Goal: Task Accomplishment & Management: Manage account settings

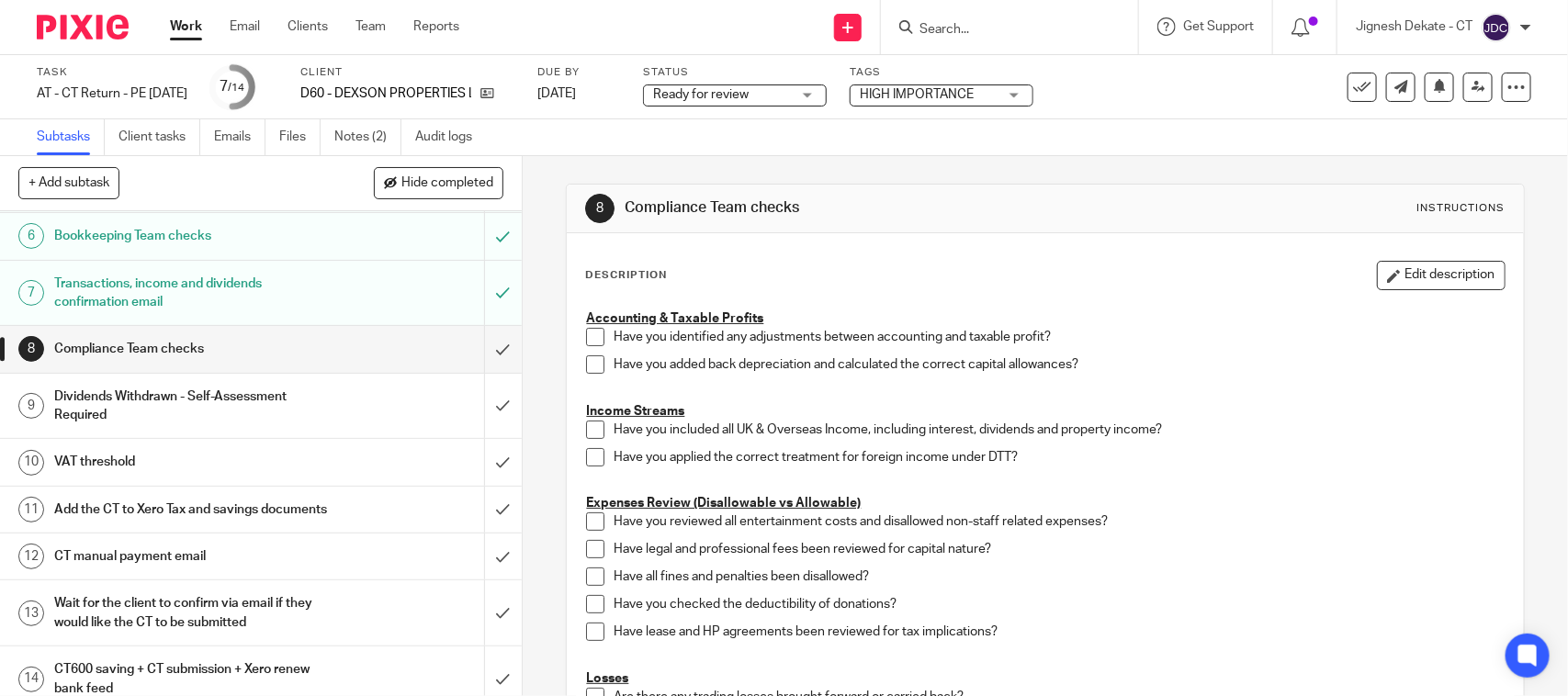
scroll to position [347, 0]
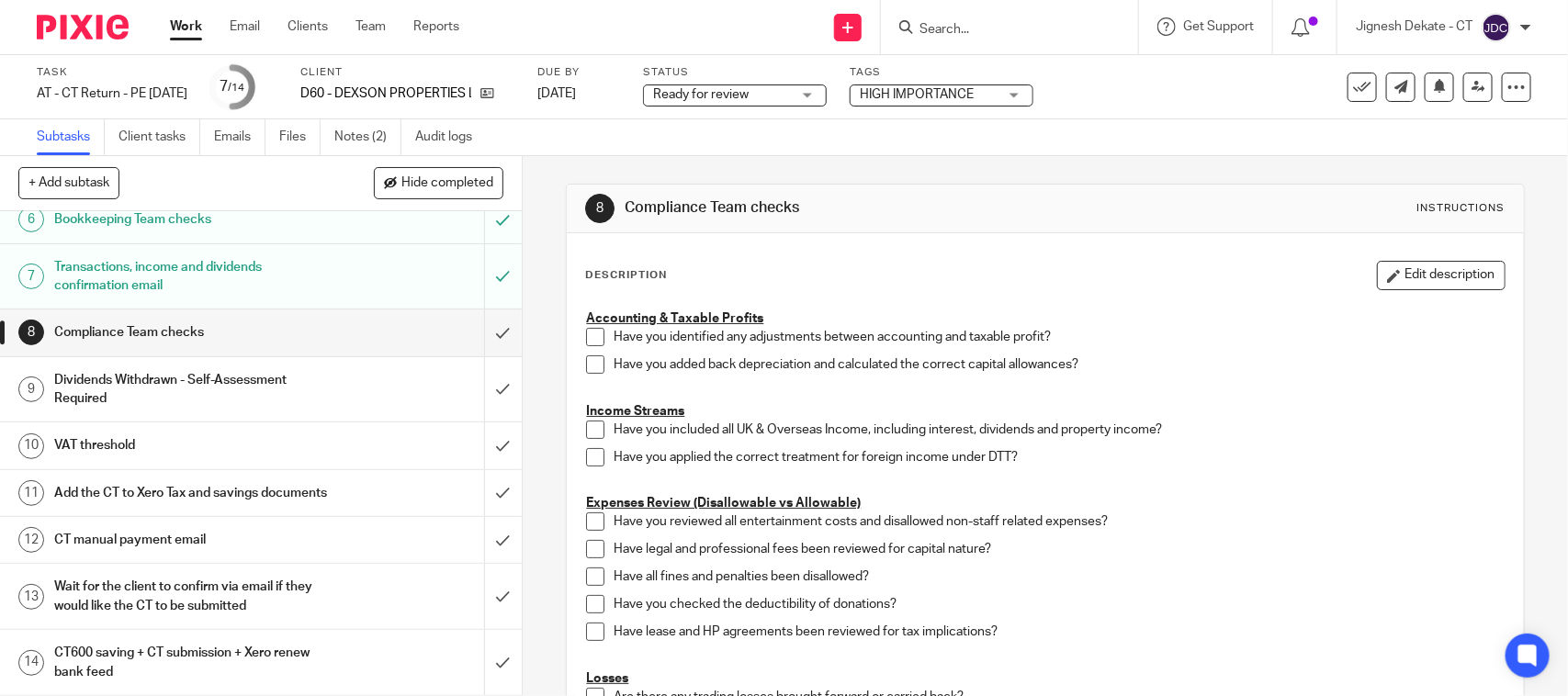
click at [593, 343] on span at bounding box center [595, 337] width 19 height 19
click at [590, 362] on span at bounding box center [595, 364] width 19 height 19
click at [586, 434] on span at bounding box center [595, 430] width 19 height 19
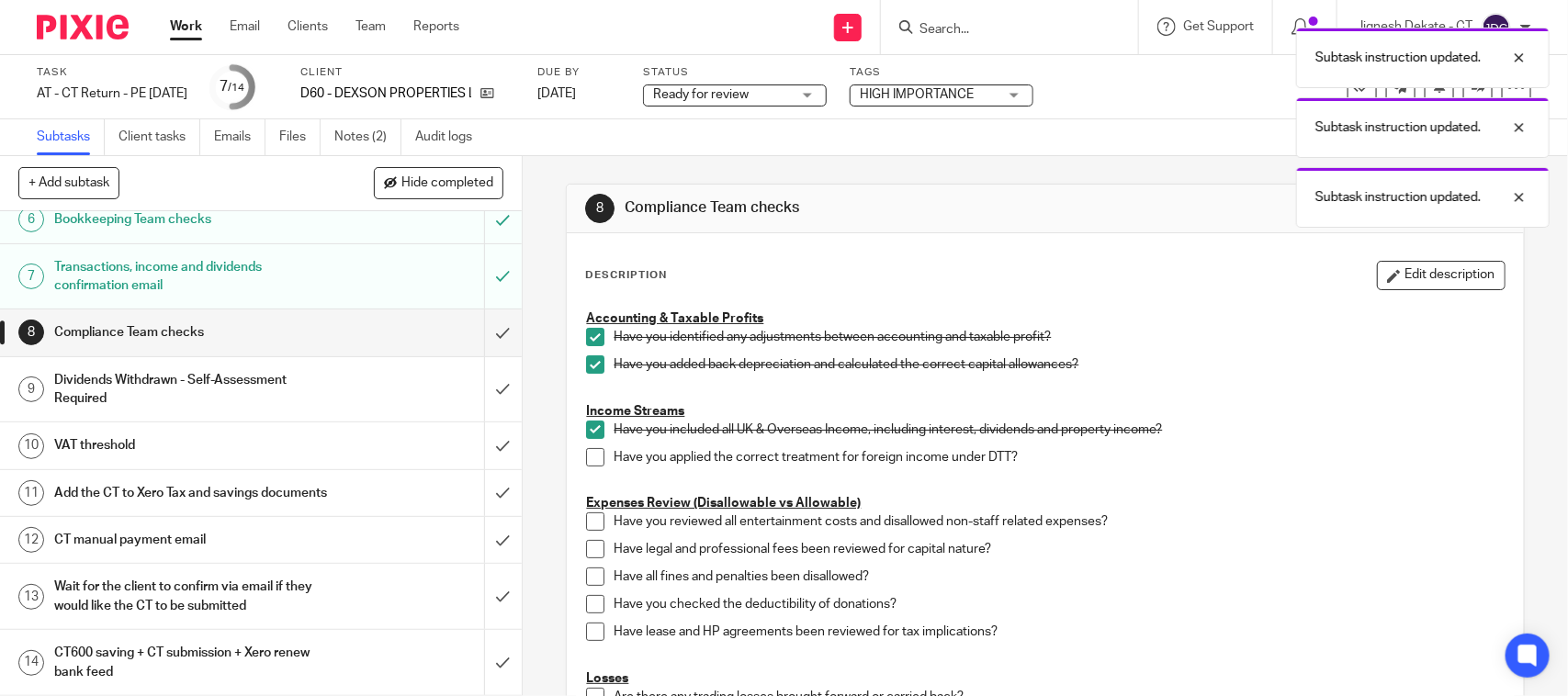
scroll to position [115, 0]
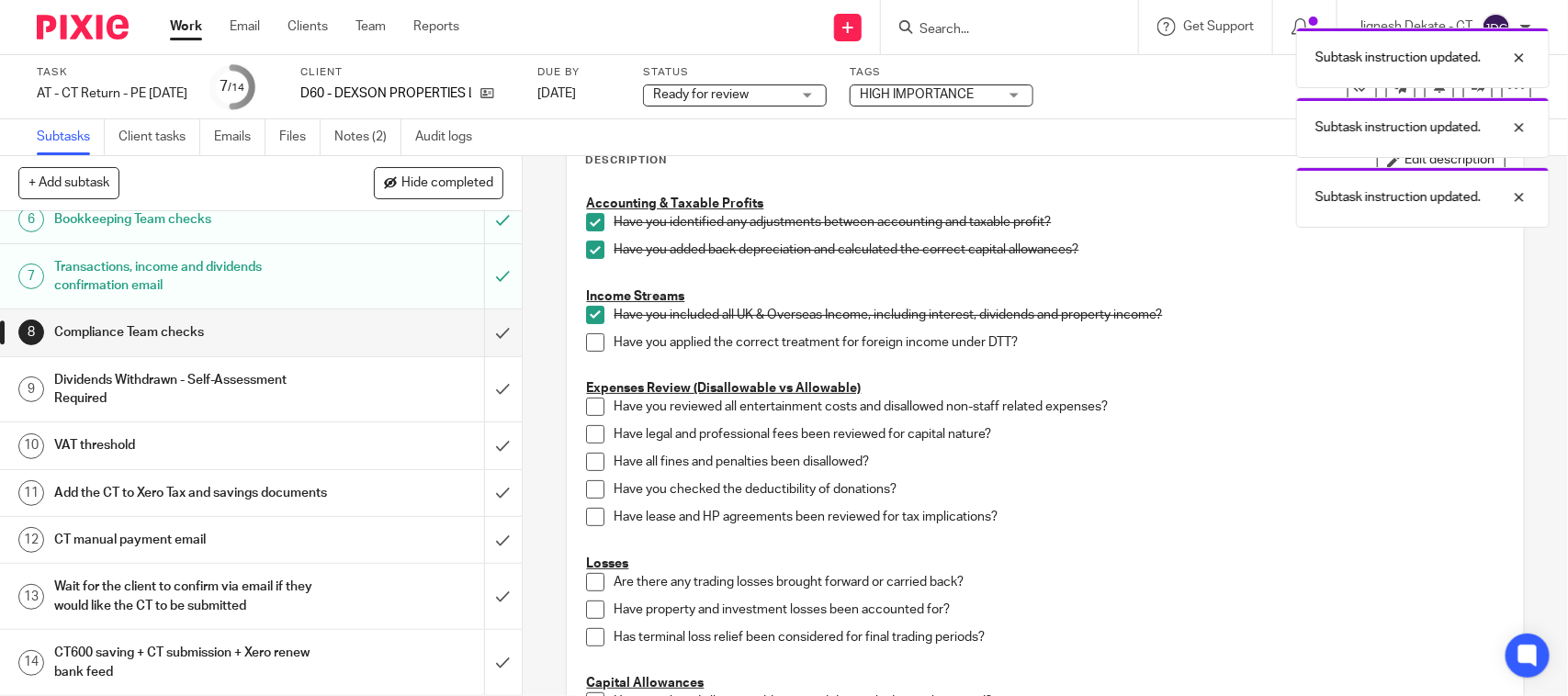
click at [586, 353] on li "Have you applied the correct treatment for foreign income under DTT?" at bounding box center [1044, 348] width 918 height 28
click at [588, 338] on span at bounding box center [595, 343] width 19 height 19
click at [591, 406] on span at bounding box center [595, 407] width 19 height 19
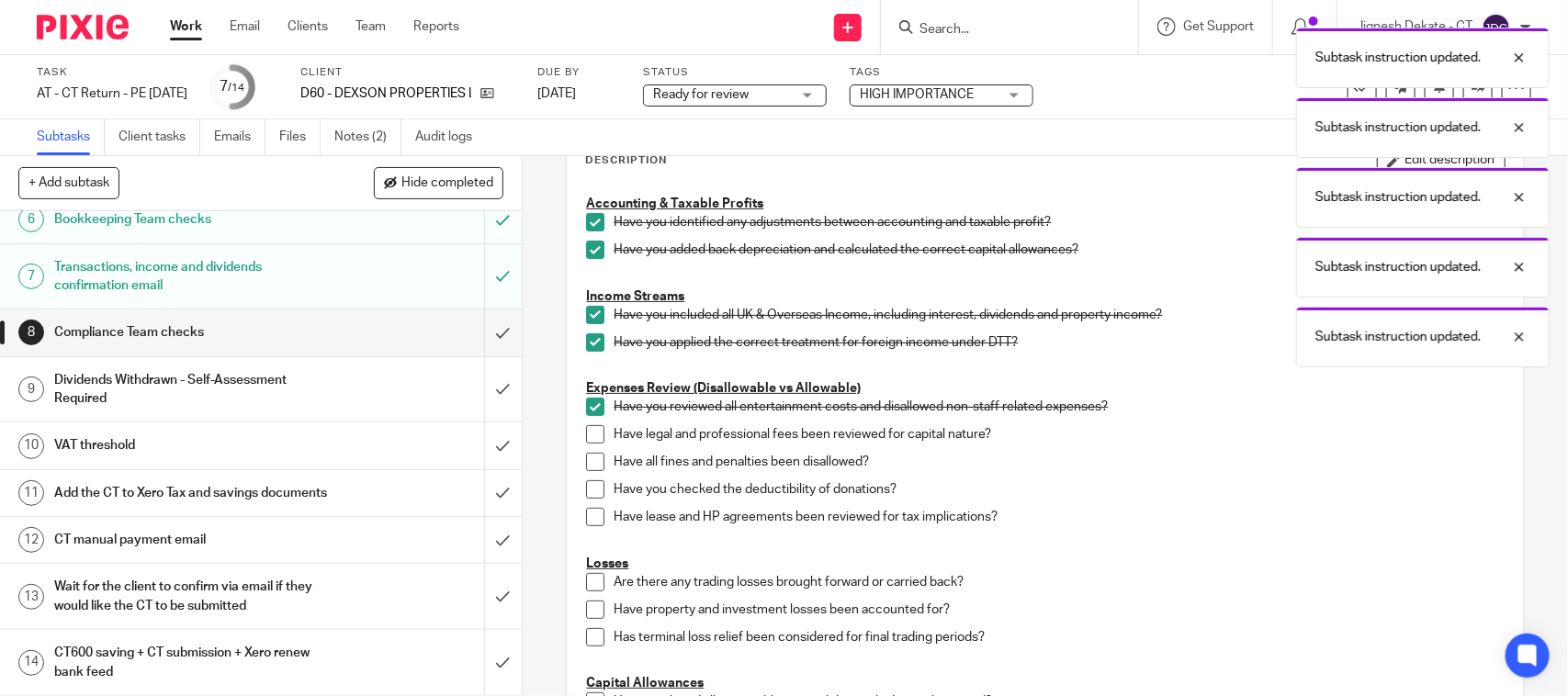
click at [589, 432] on span at bounding box center [595, 435] width 19 height 19
click at [586, 461] on span at bounding box center [595, 461] width 19 height 19
click at [586, 493] on span at bounding box center [595, 489] width 19 height 19
click at [588, 513] on span at bounding box center [595, 517] width 19 height 19
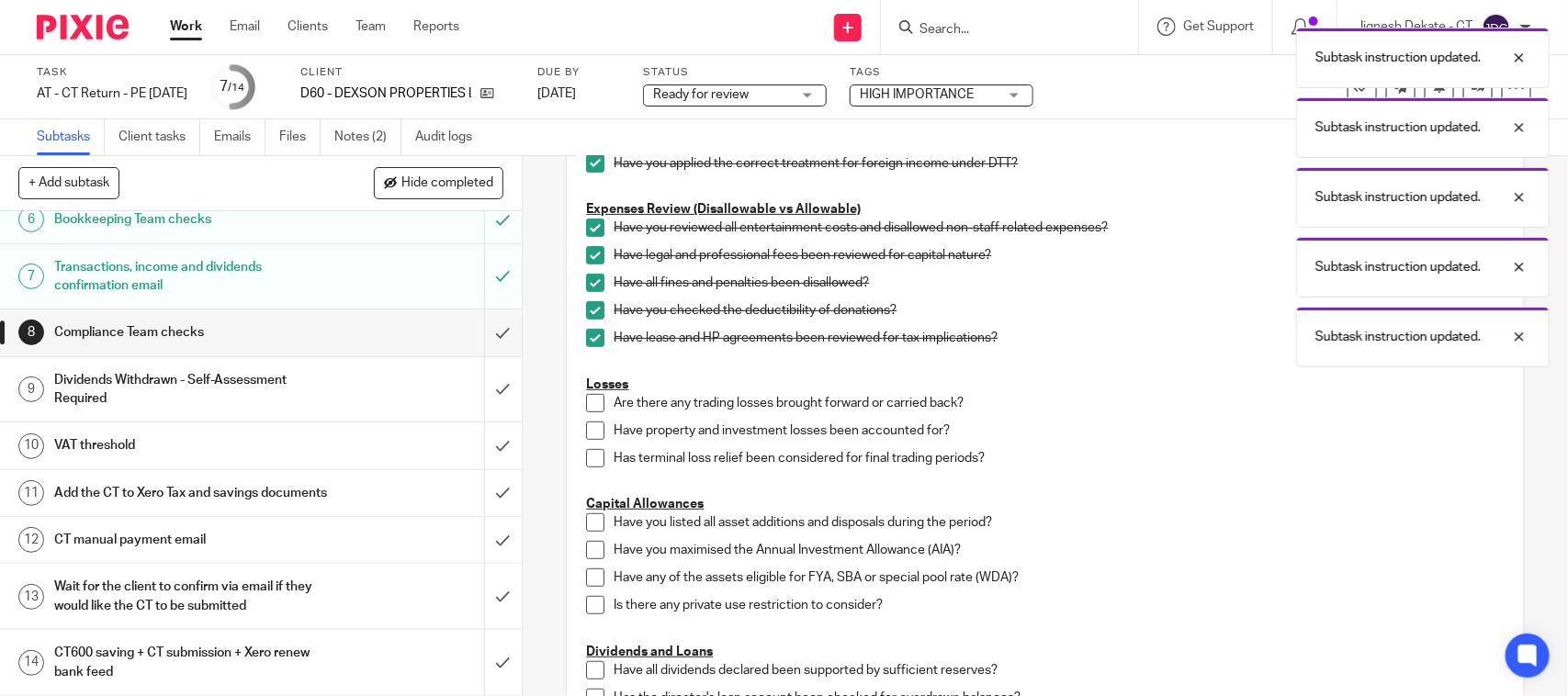
scroll to position [345, 0]
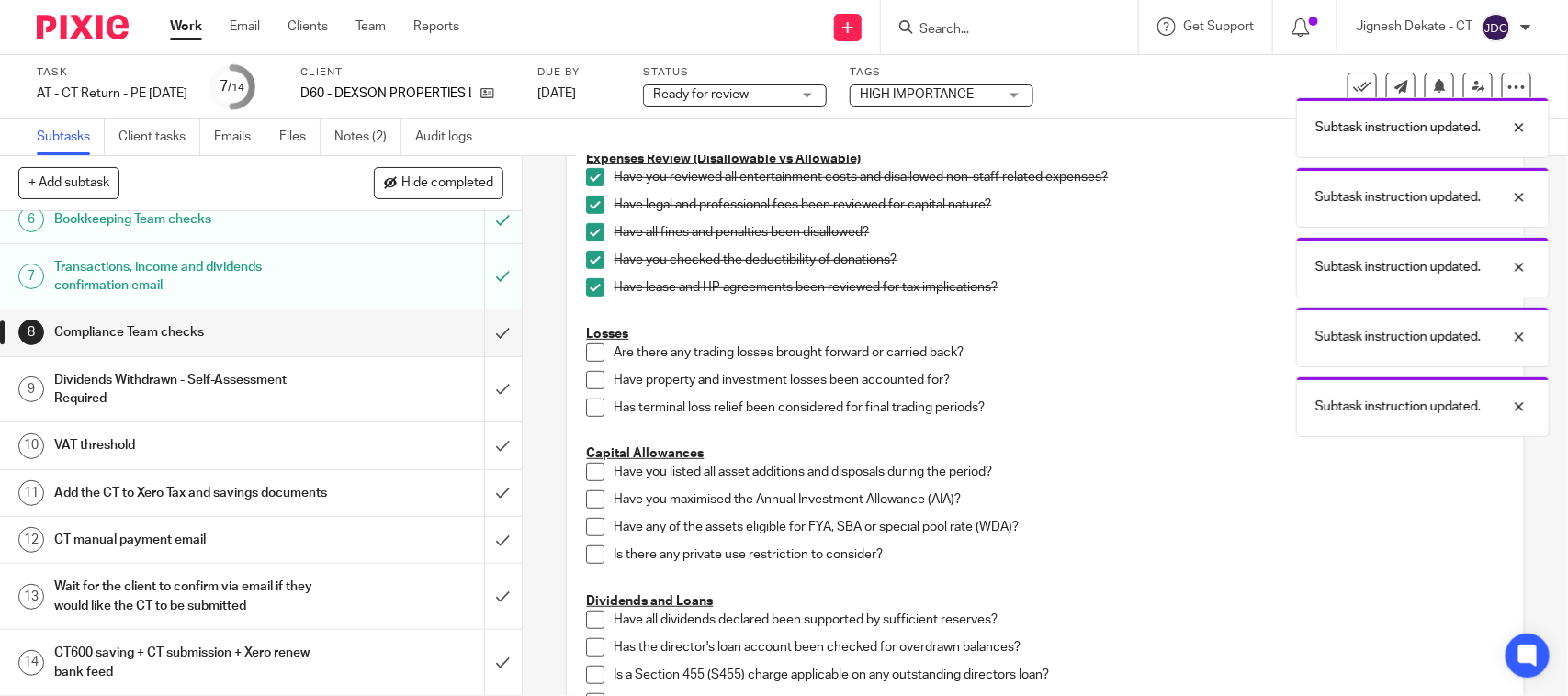
click at [586, 353] on span at bounding box center [595, 352] width 19 height 19
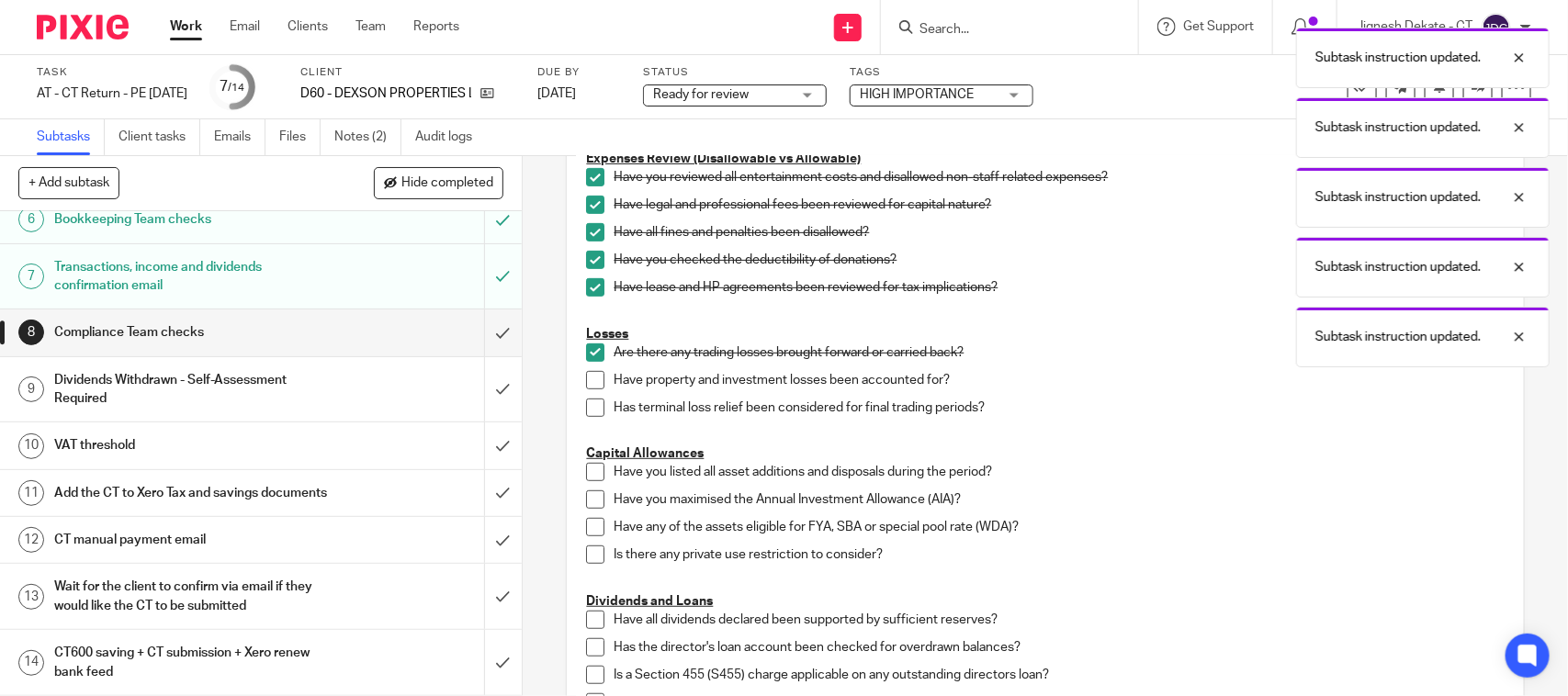
click at [592, 386] on span at bounding box center [595, 380] width 19 height 19
click at [597, 411] on span at bounding box center [595, 408] width 19 height 19
click at [588, 470] on span at bounding box center [595, 472] width 19 height 19
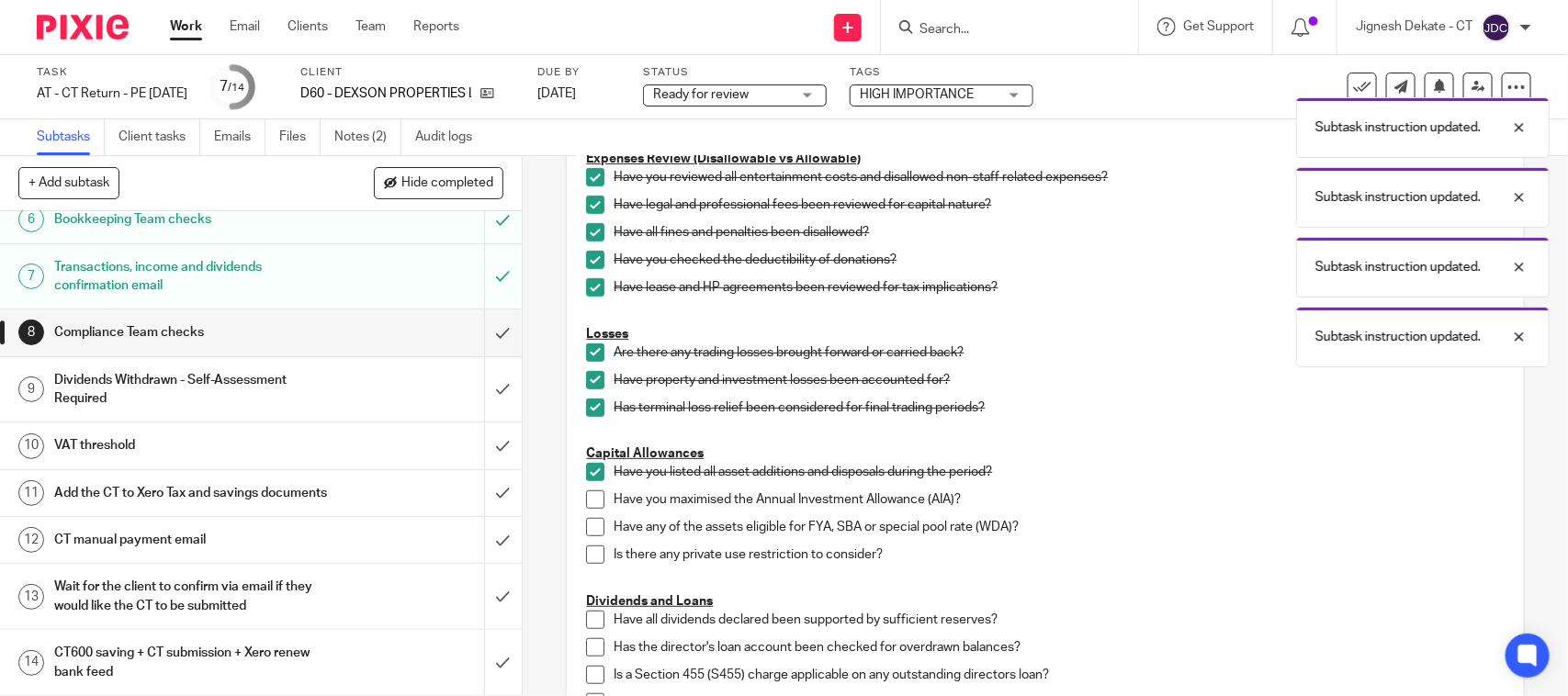
click at [588, 496] on span at bounding box center [595, 499] width 19 height 19
click at [590, 531] on span at bounding box center [595, 527] width 19 height 19
click at [591, 551] on span at bounding box center [595, 554] width 19 height 19
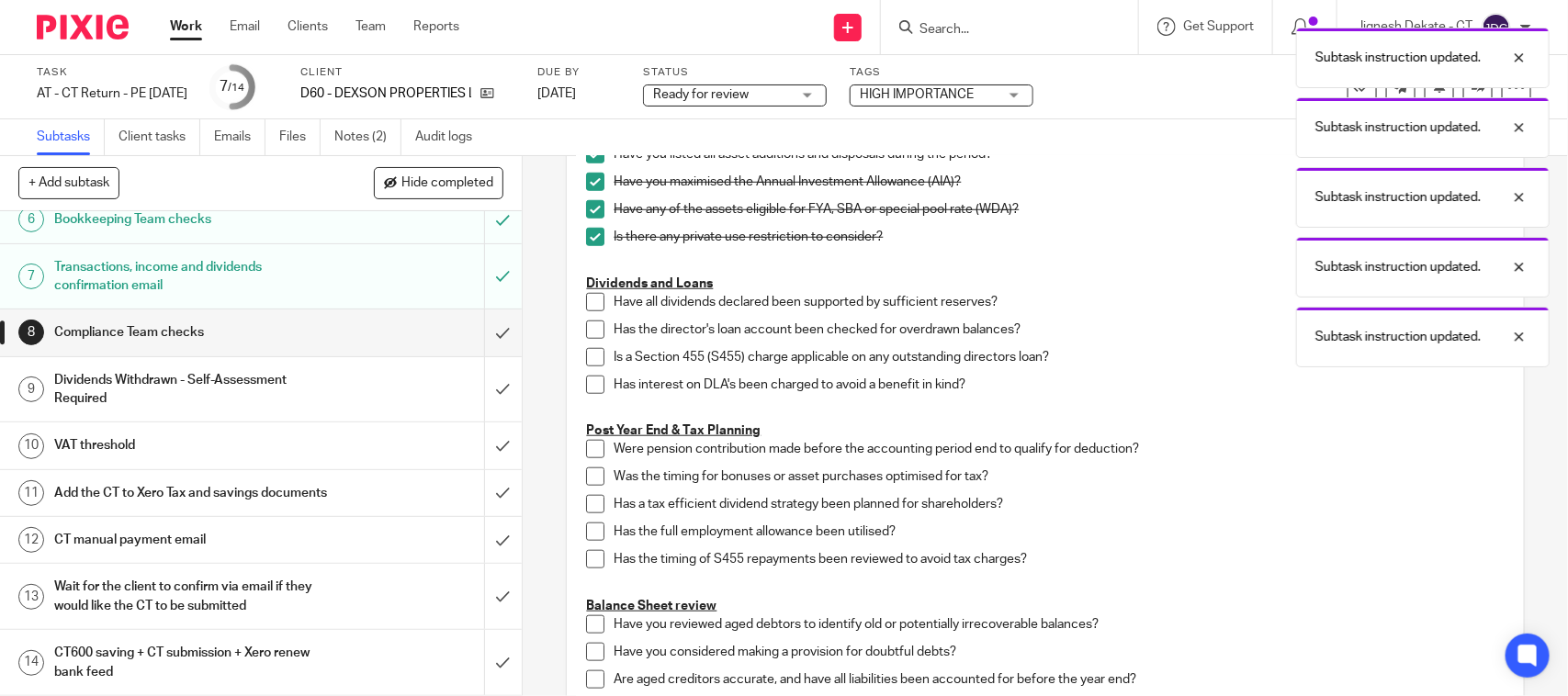
scroll to position [689, 0]
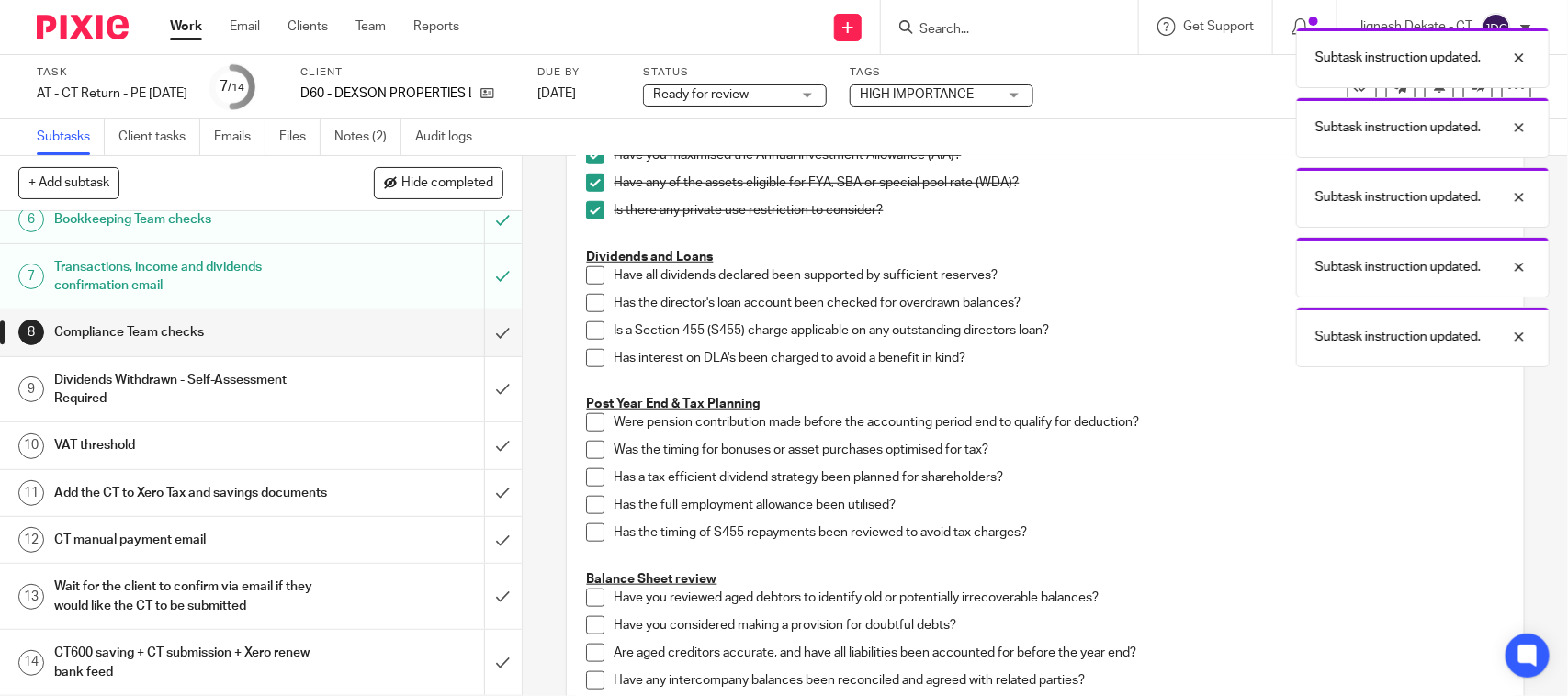
click at [586, 273] on span at bounding box center [595, 275] width 19 height 19
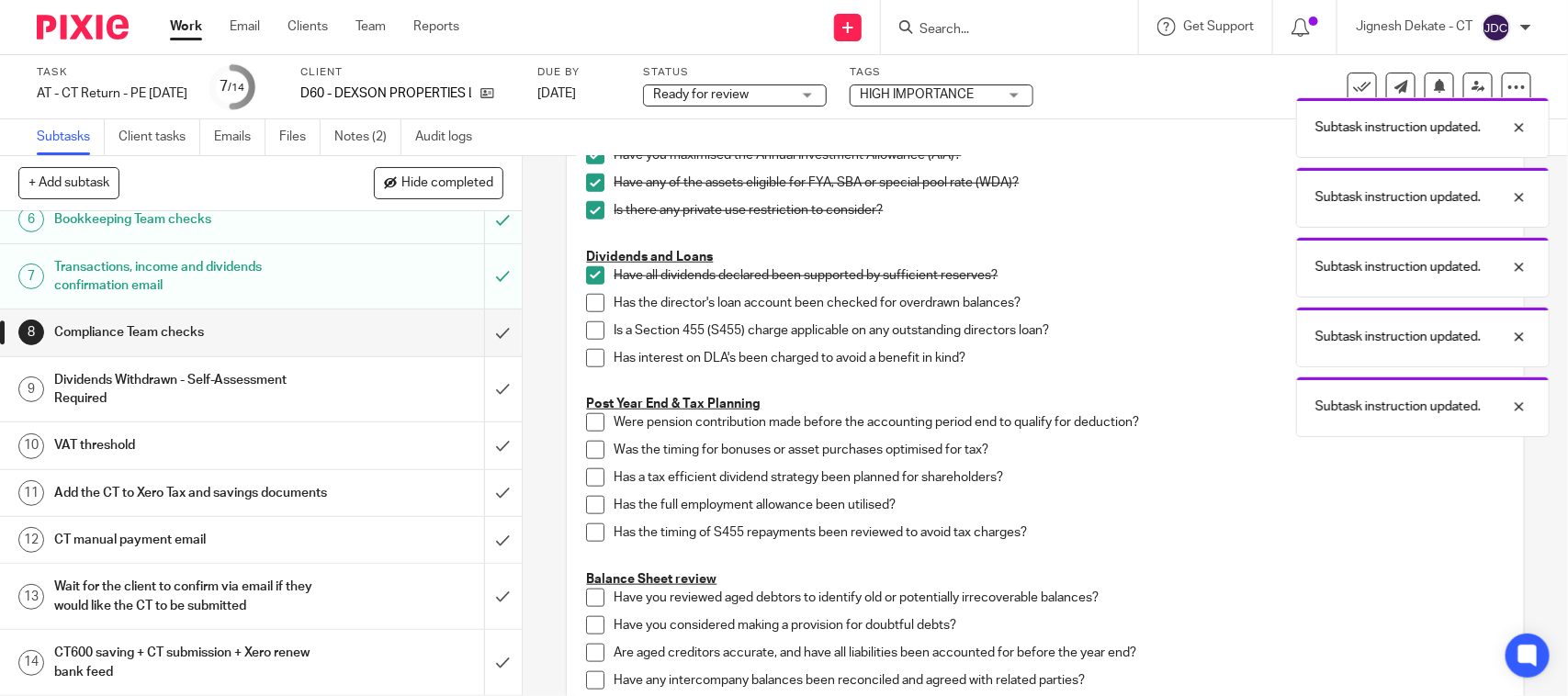
click at [586, 299] on span at bounding box center [595, 303] width 19 height 19
click at [590, 329] on span at bounding box center [595, 331] width 19 height 19
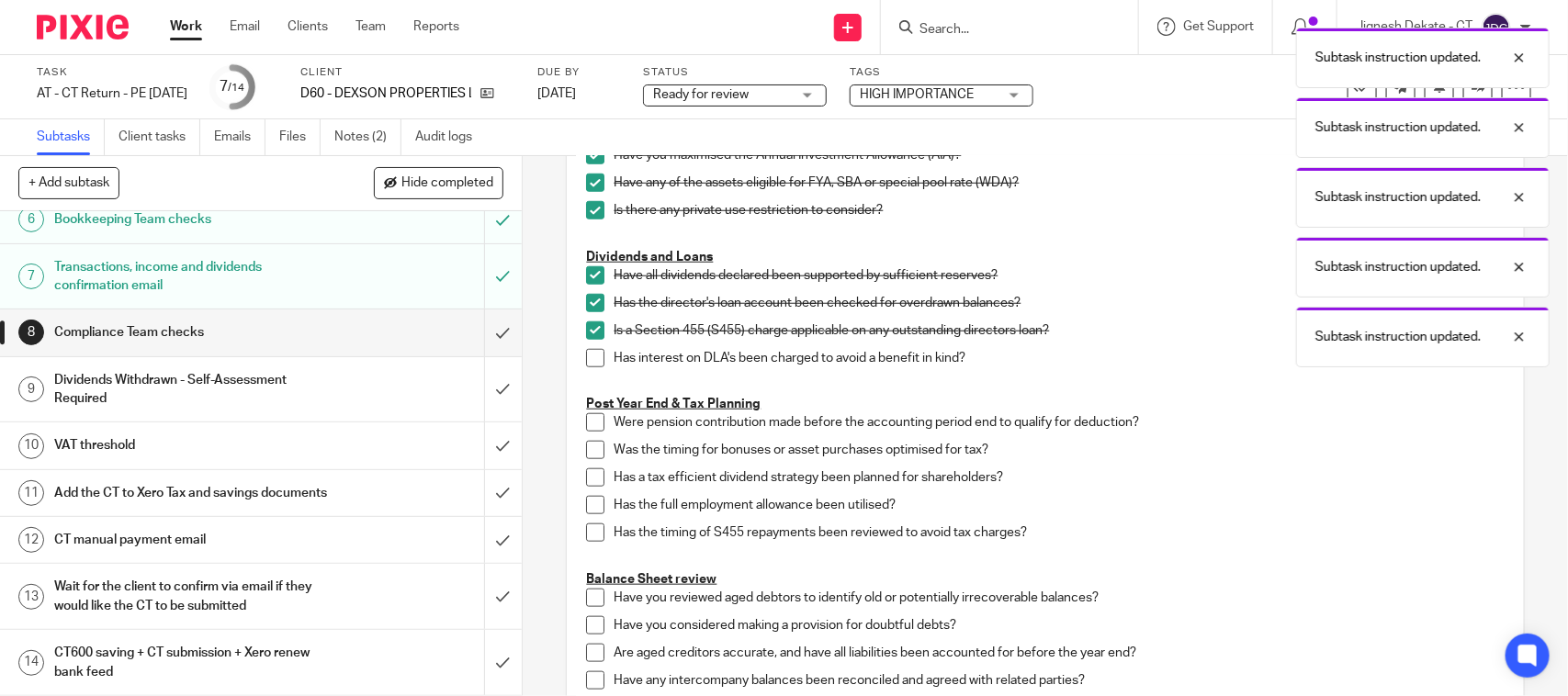
click at [589, 356] on span at bounding box center [595, 358] width 19 height 19
click at [586, 426] on span at bounding box center [595, 422] width 19 height 19
click at [586, 451] on span at bounding box center [595, 449] width 19 height 19
click at [586, 474] on span at bounding box center [595, 477] width 19 height 19
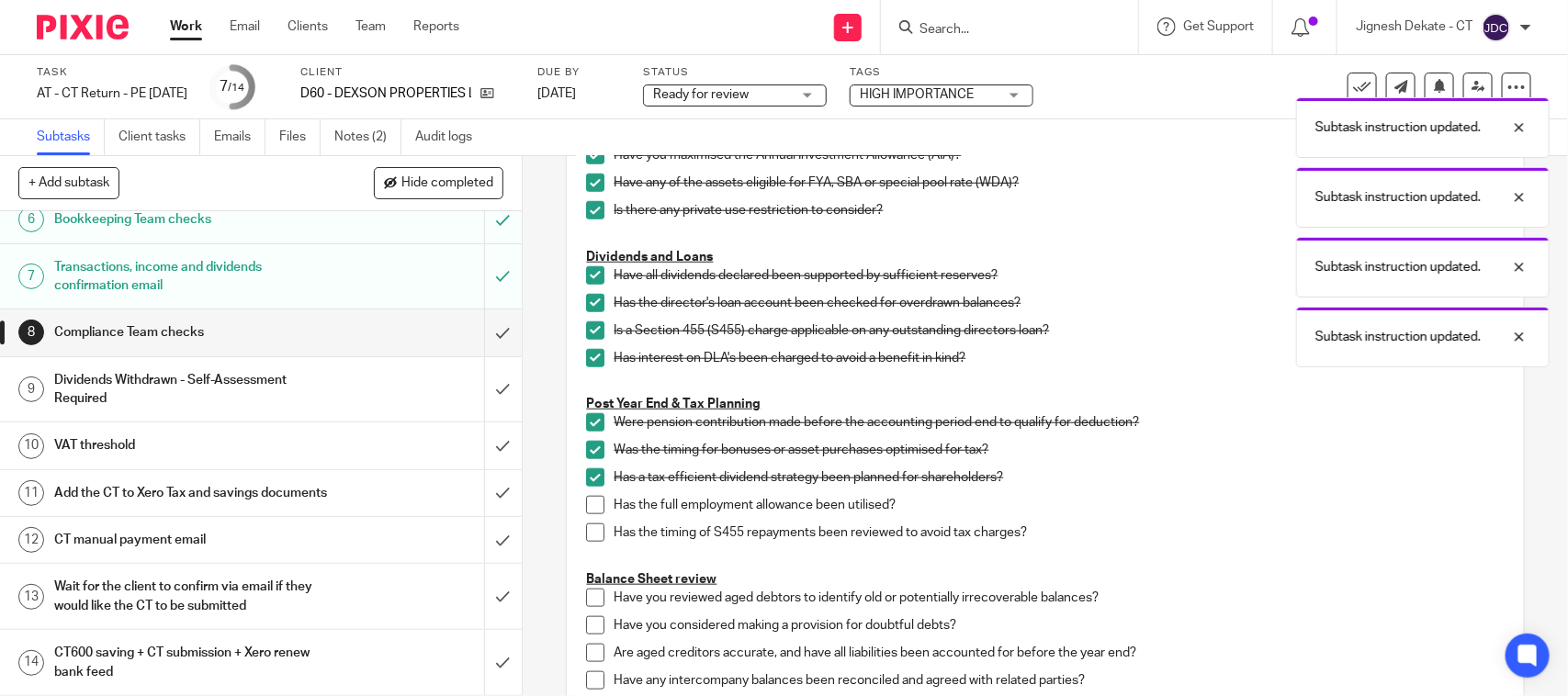
click at [586, 493] on li "Has a tax efficient dividend strategy been planned for shareholders?" at bounding box center [1044, 482] width 918 height 28
click at [586, 507] on span at bounding box center [595, 505] width 19 height 19
click at [590, 533] on span at bounding box center [595, 533] width 19 height 19
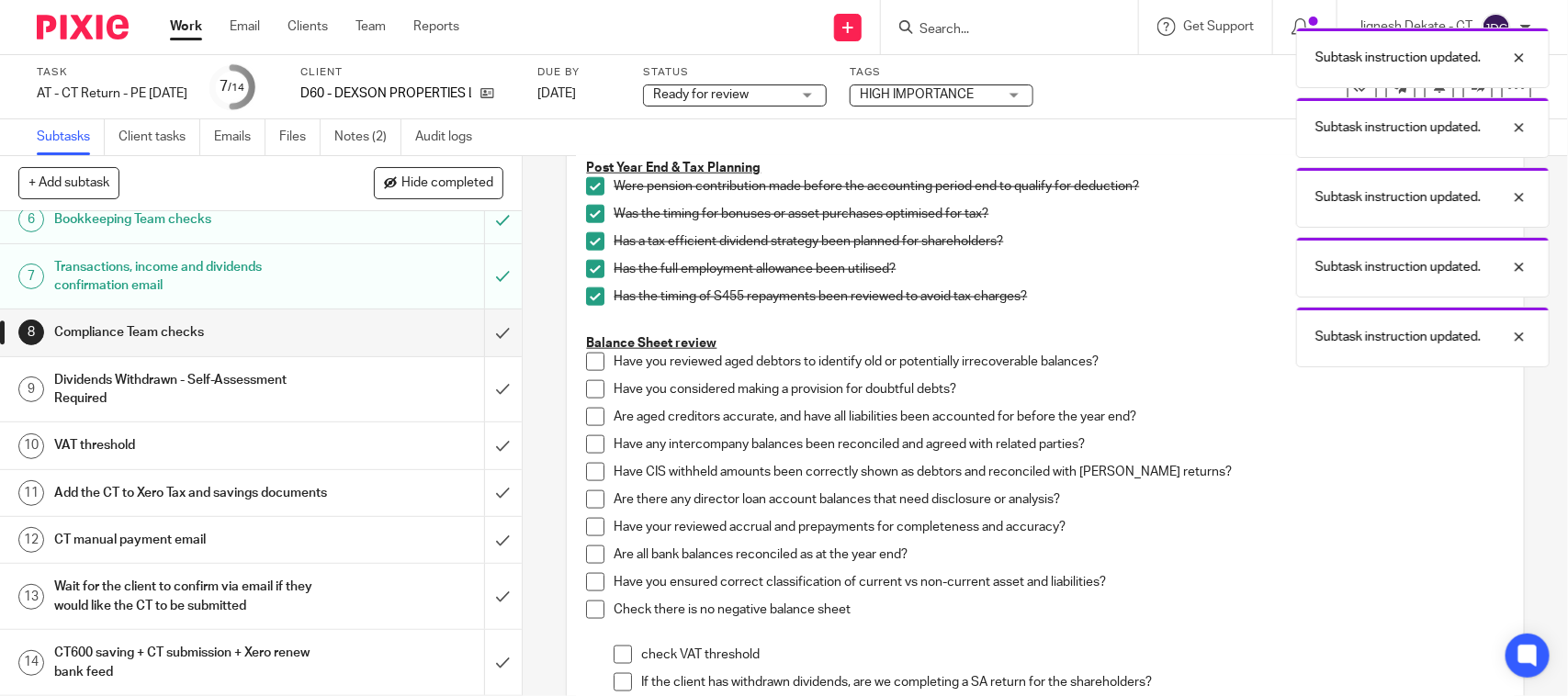
scroll to position [1034, 0]
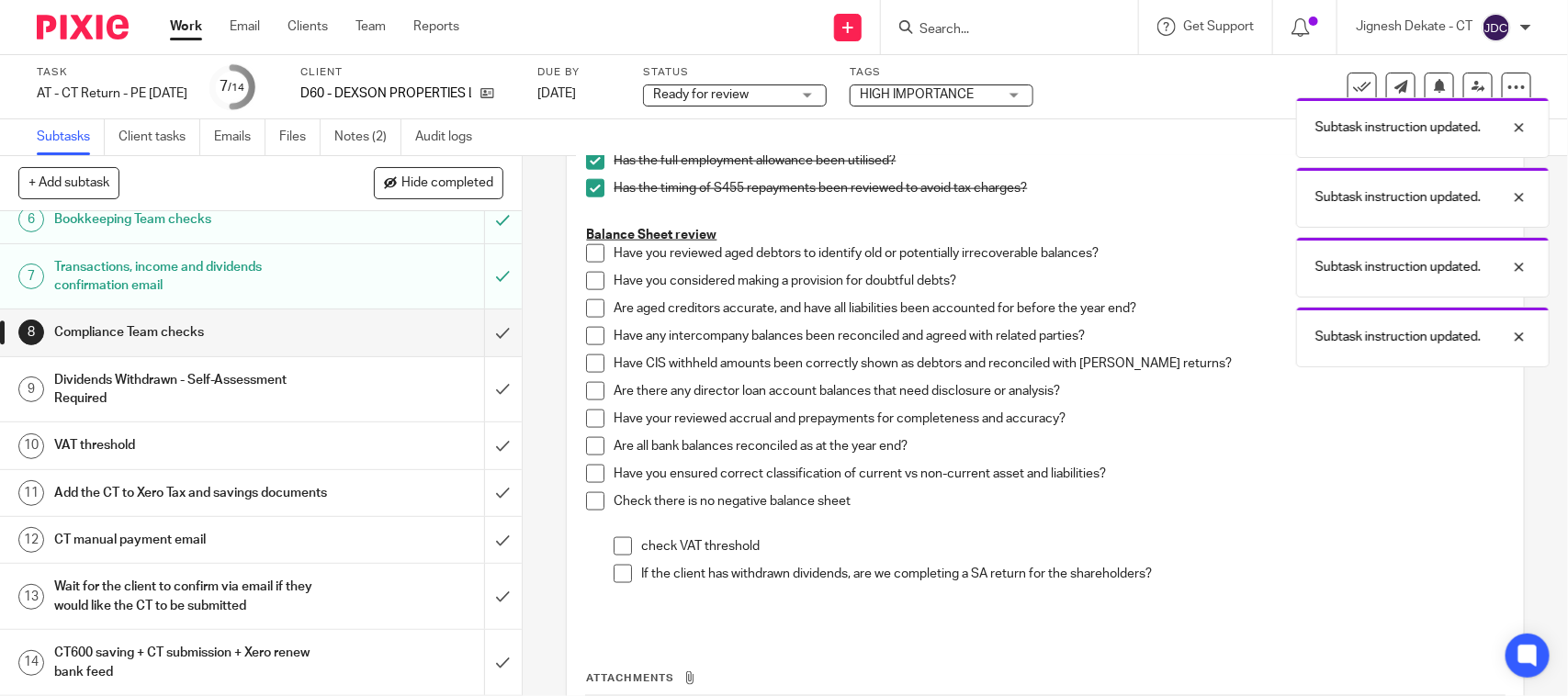
click at [586, 253] on span at bounding box center [595, 253] width 19 height 19
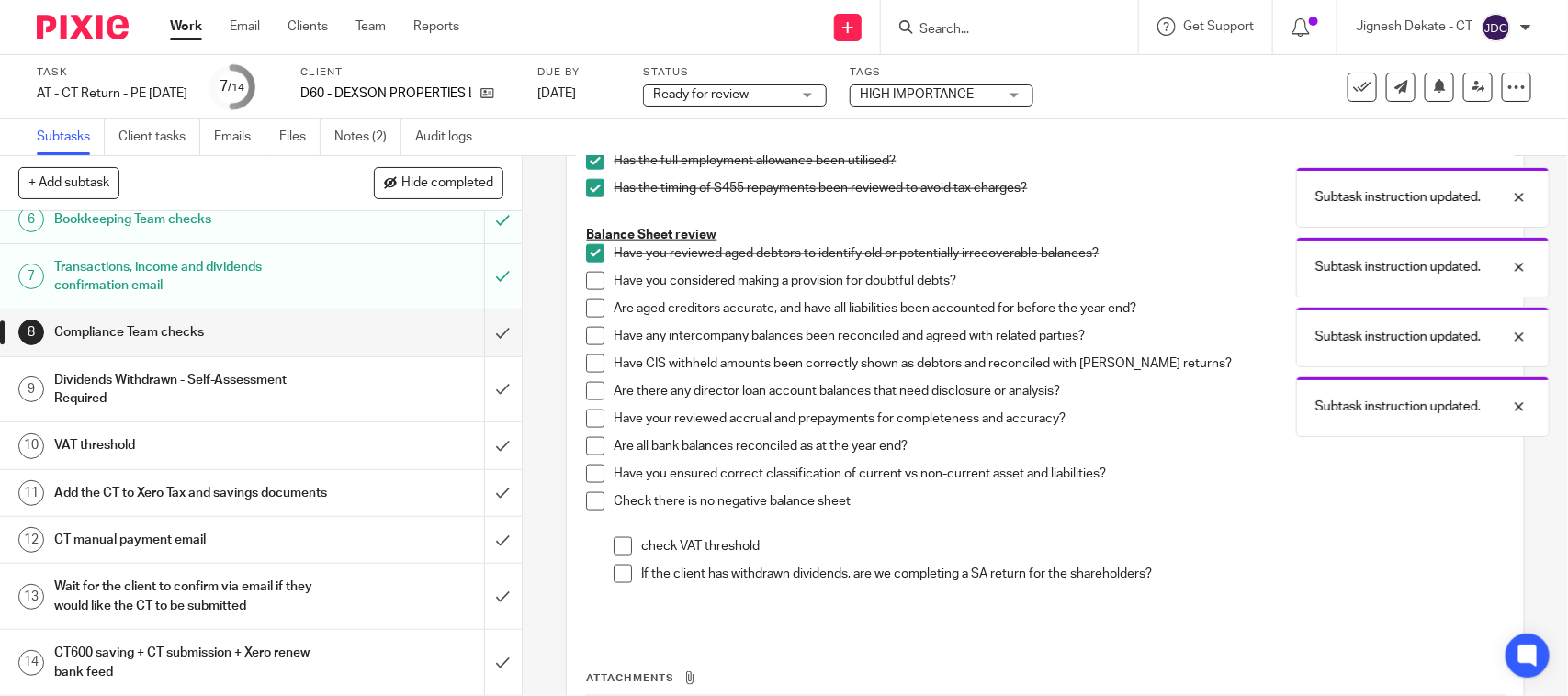
click at [589, 277] on span at bounding box center [595, 281] width 19 height 19
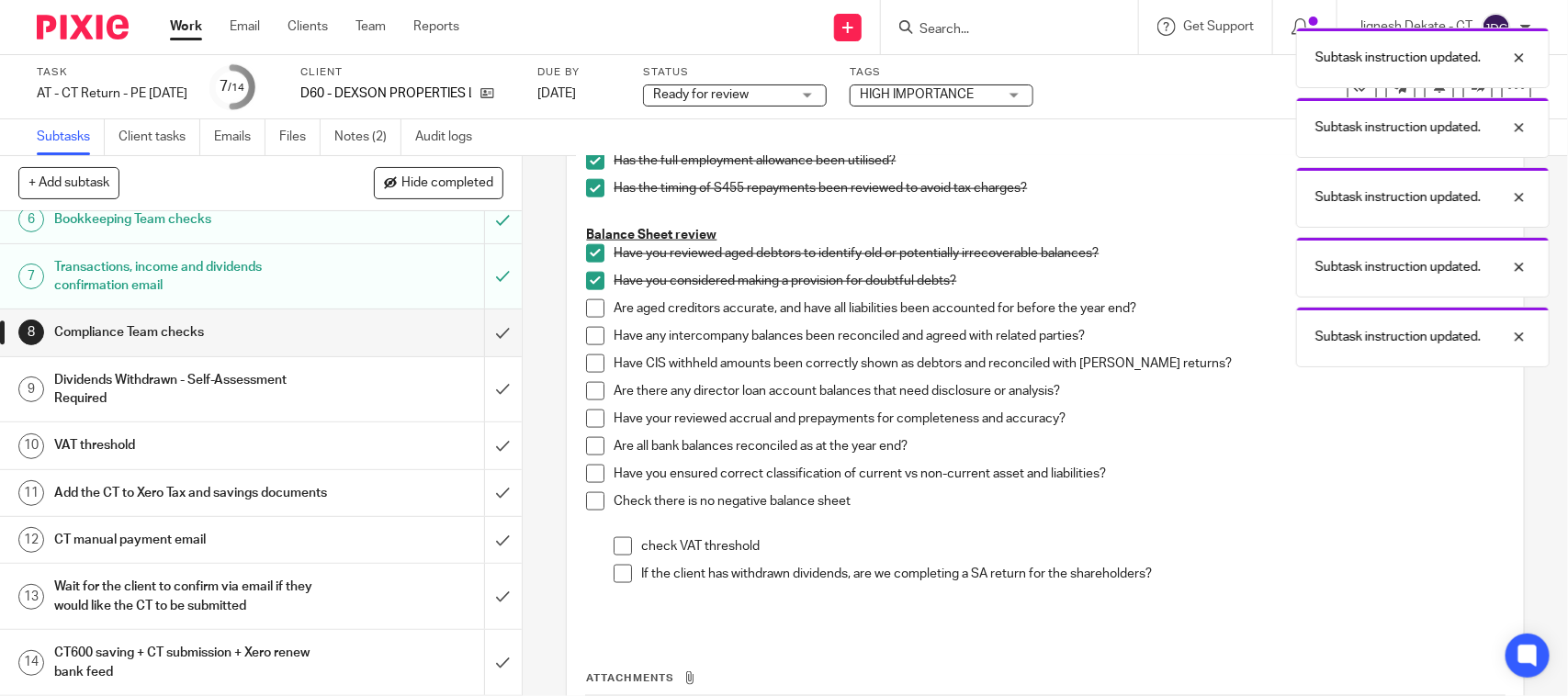
click at [586, 304] on span at bounding box center [595, 308] width 19 height 19
click at [592, 336] on span at bounding box center [595, 336] width 19 height 19
click at [586, 360] on span at bounding box center [595, 363] width 19 height 19
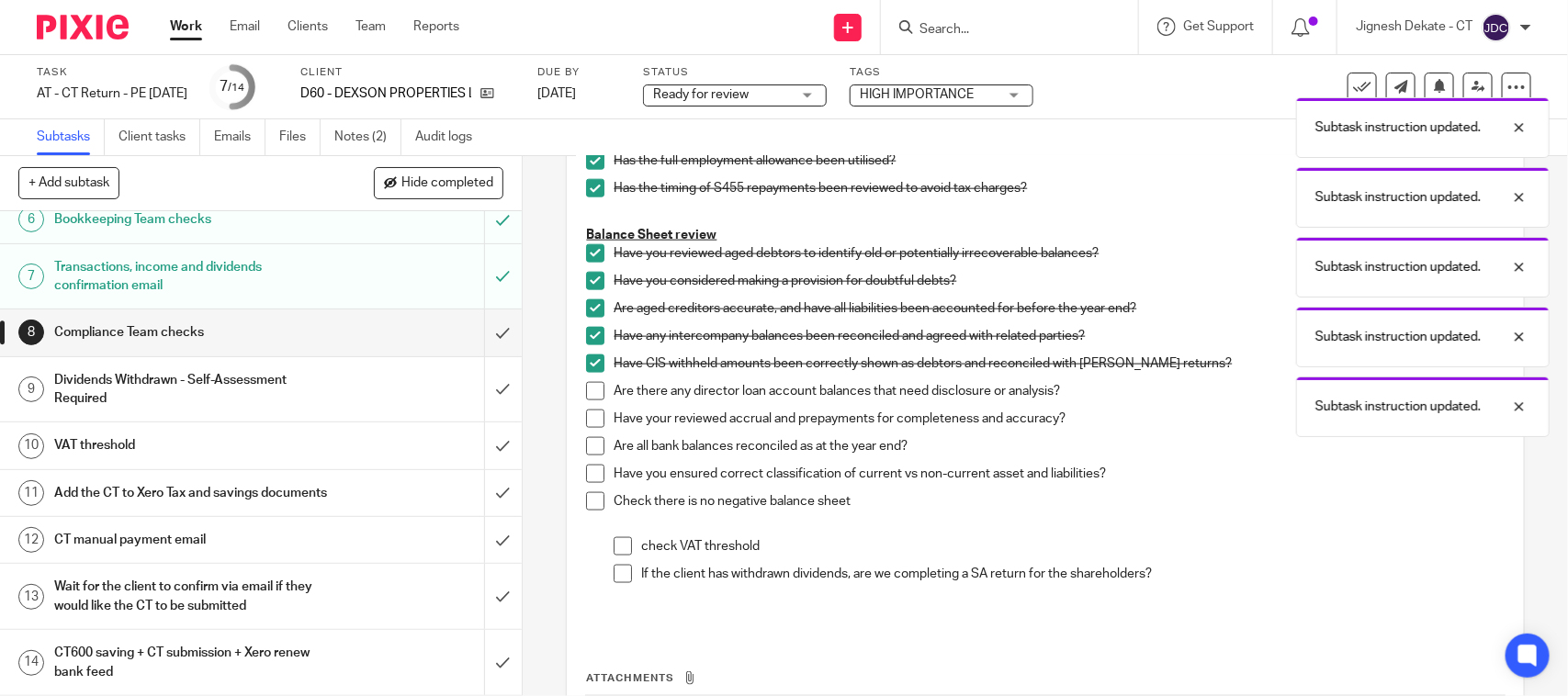
click at [586, 384] on span at bounding box center [595, 391] width 19 height 19
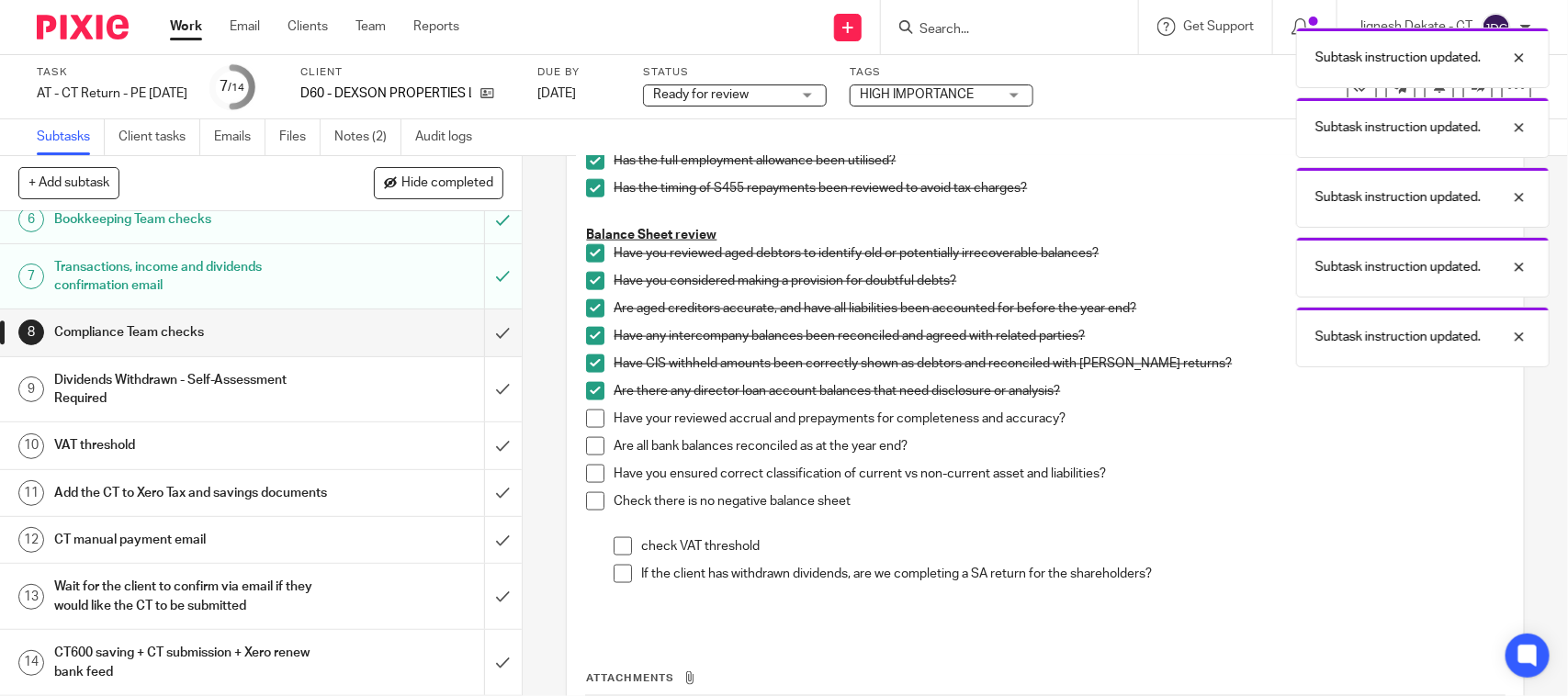
click at [589, 421] on span at bounding box center [595, 419] width 19 height 19
click at [586, 439] on span at bounding box center [595, 447] width 19 height 19
click at [588, 476] on span at bounding box center [595, 473] width 19 height 19
click at [589, 496] on span at bounding box center [595, 501] width 19 height 19
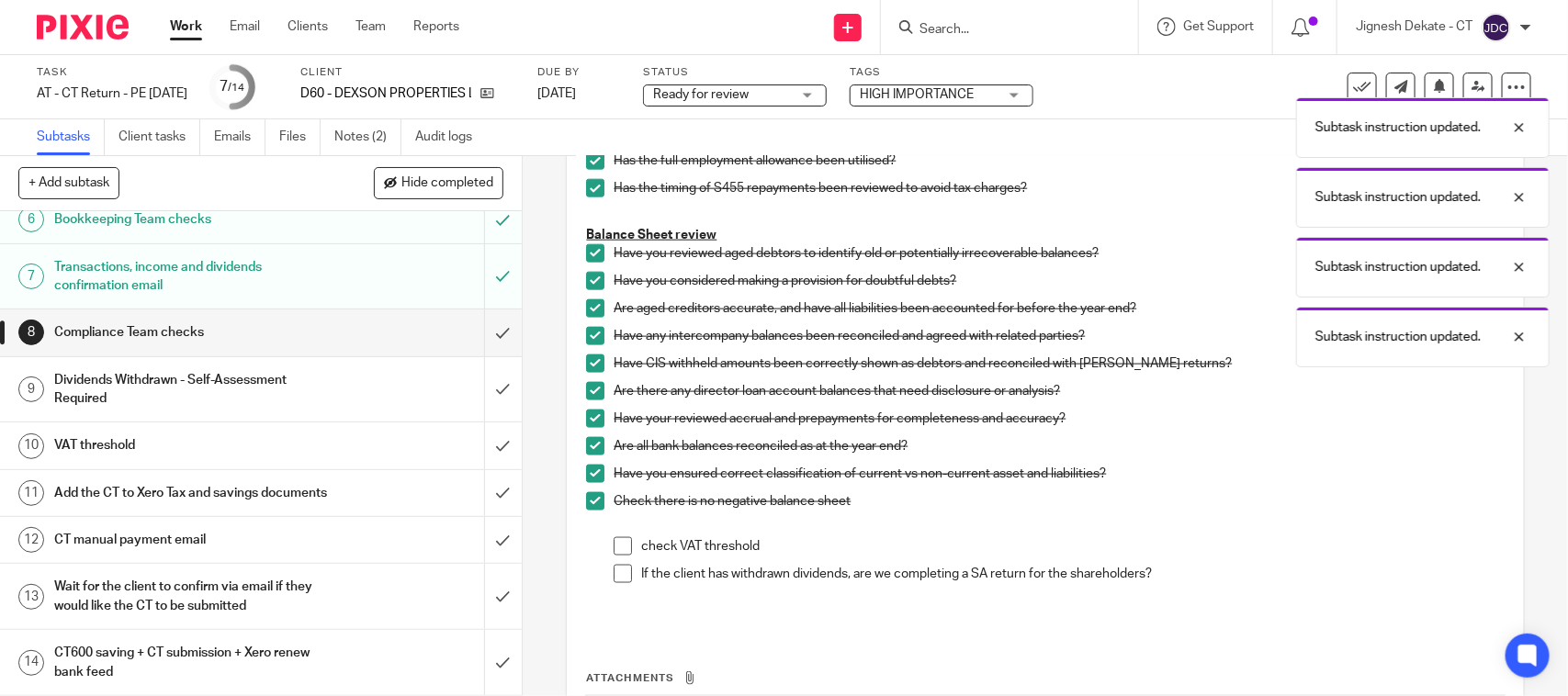
click at [616, 547] on span at bounding box center [623, 547] width 19 height 19
click at [614, 561] on li "check VAT threshold" at bounding box center [1058, 551] width 890 height 28
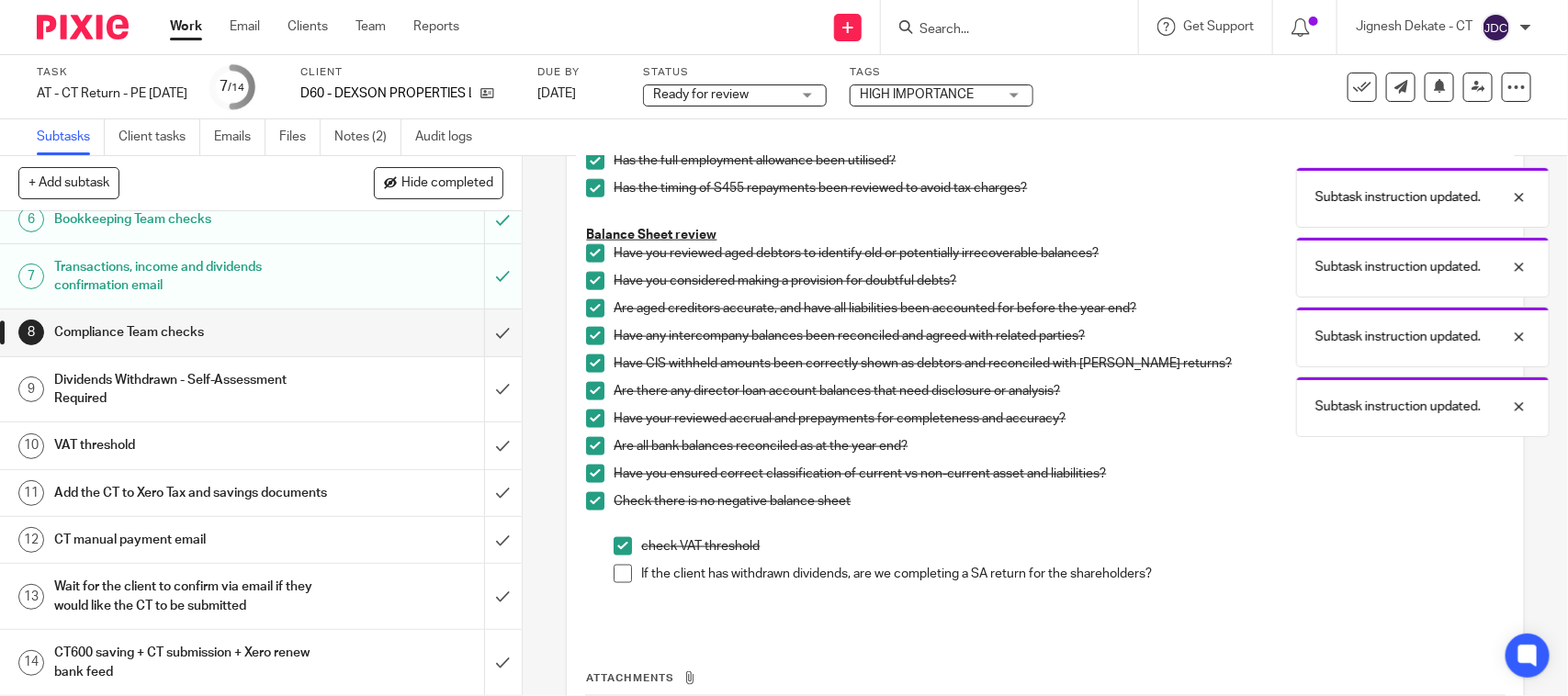
click at [616, 575] on span at bounding box center [623, 574] width 19 height 19
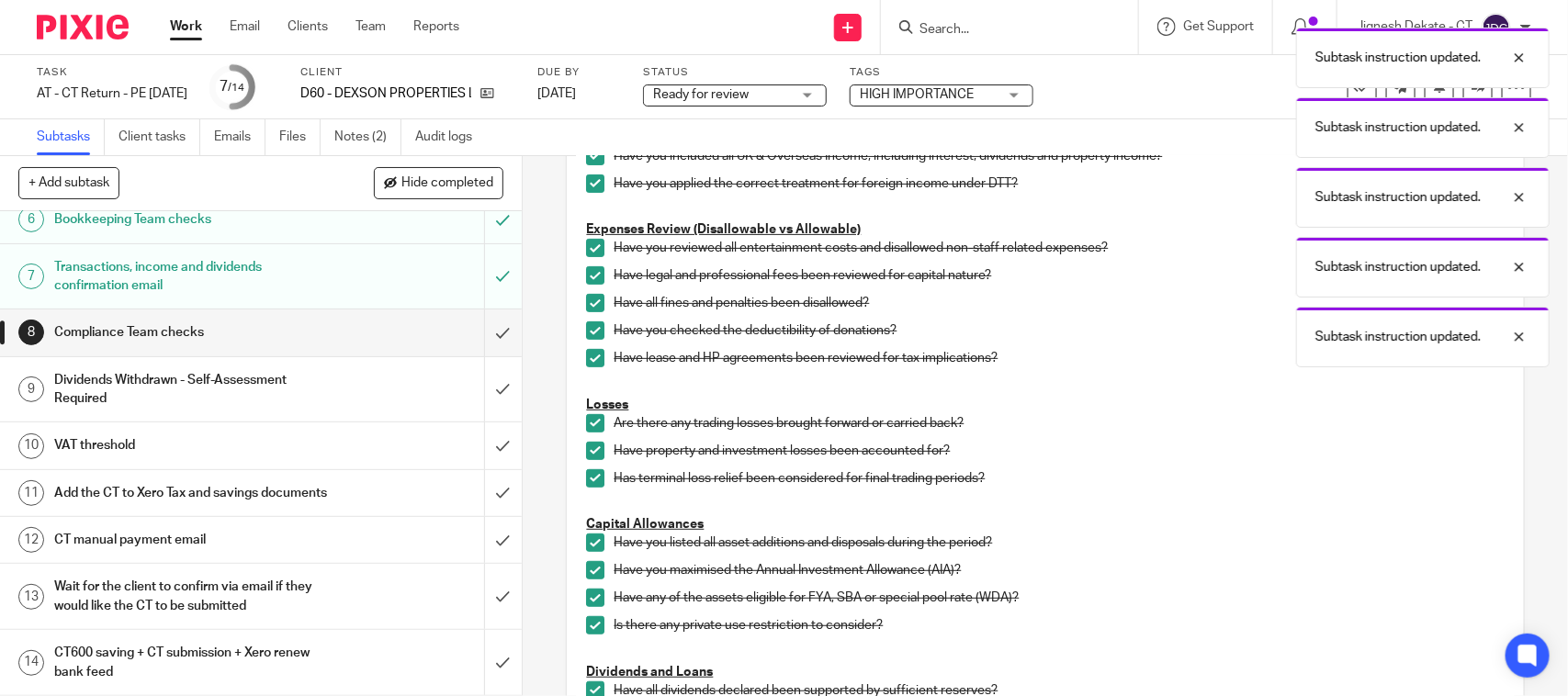
scroll to position [0, 0]
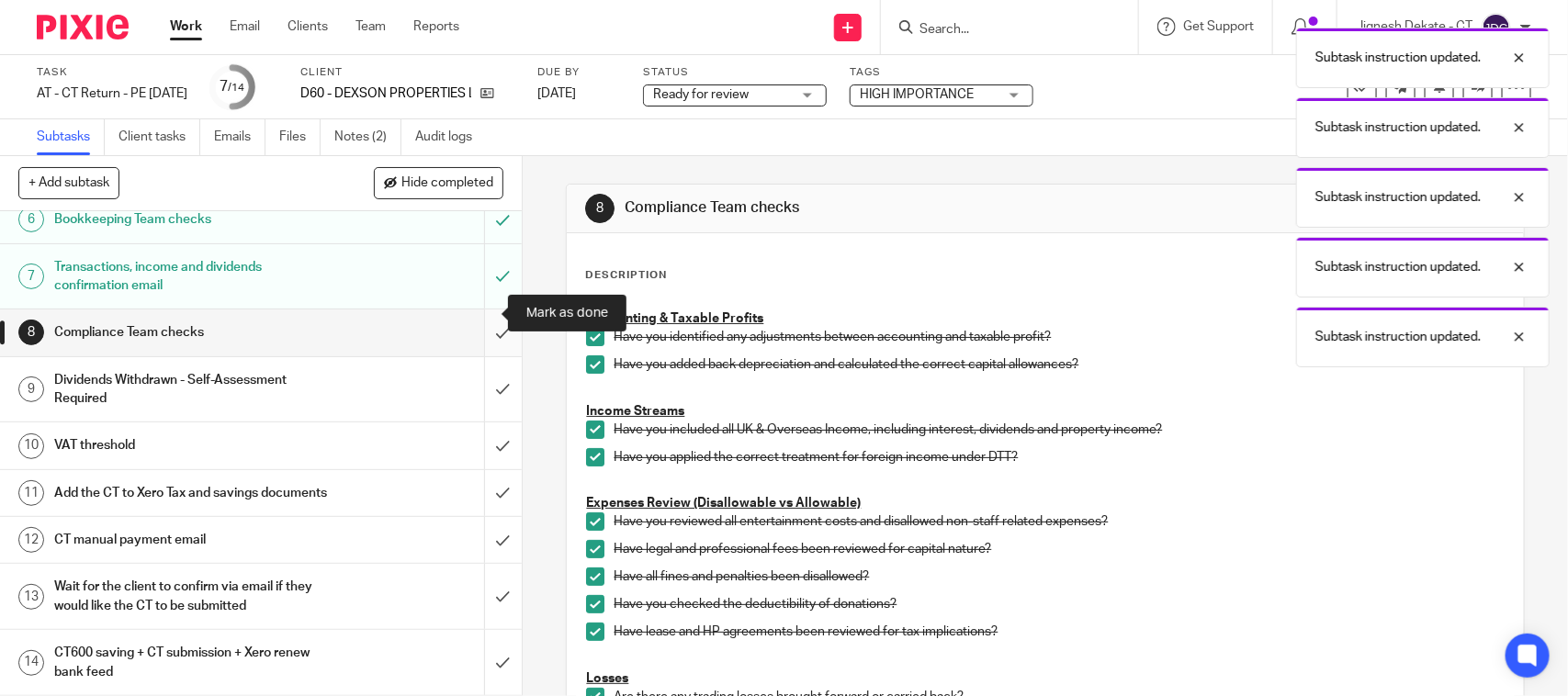
click at [479, 310] on input "submit" at bounding box center [260, 333] width 522 height 46
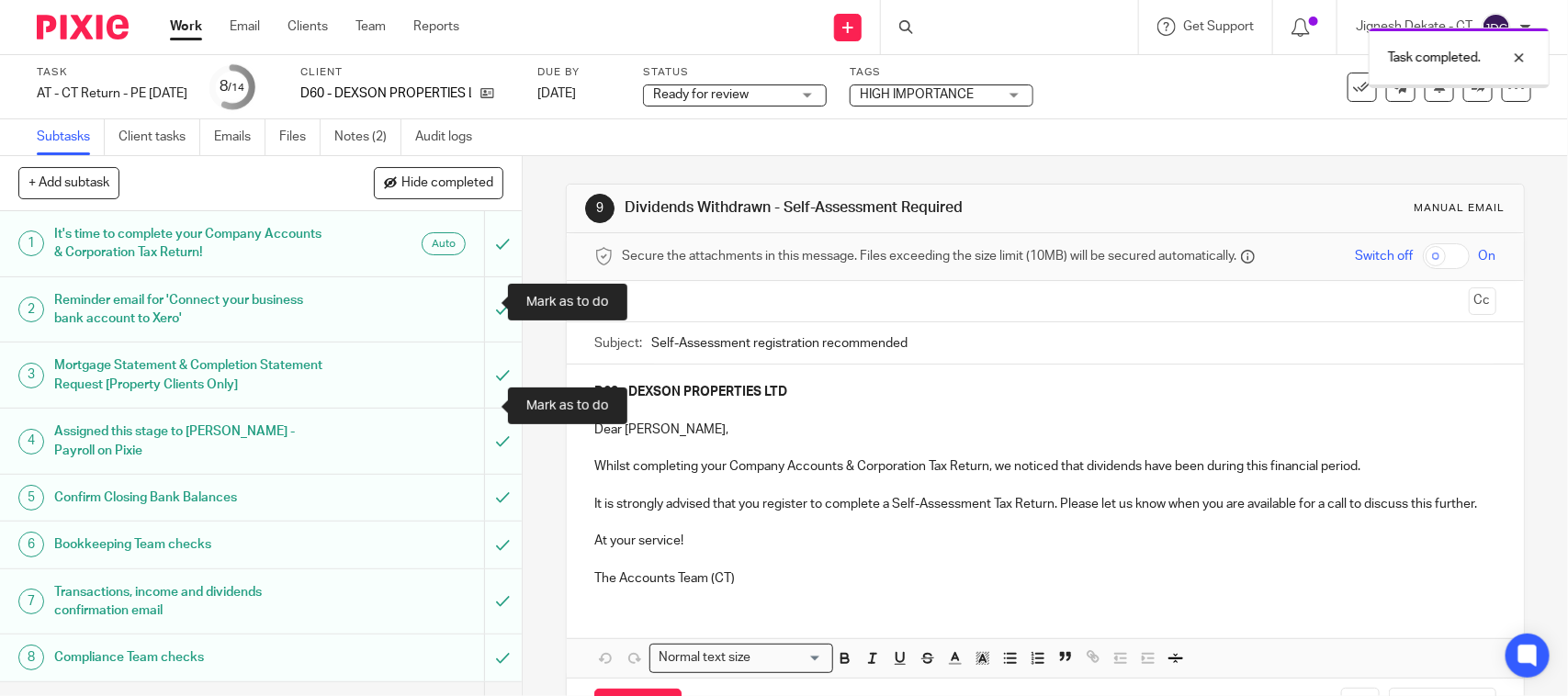
scroll to position [347, 0]
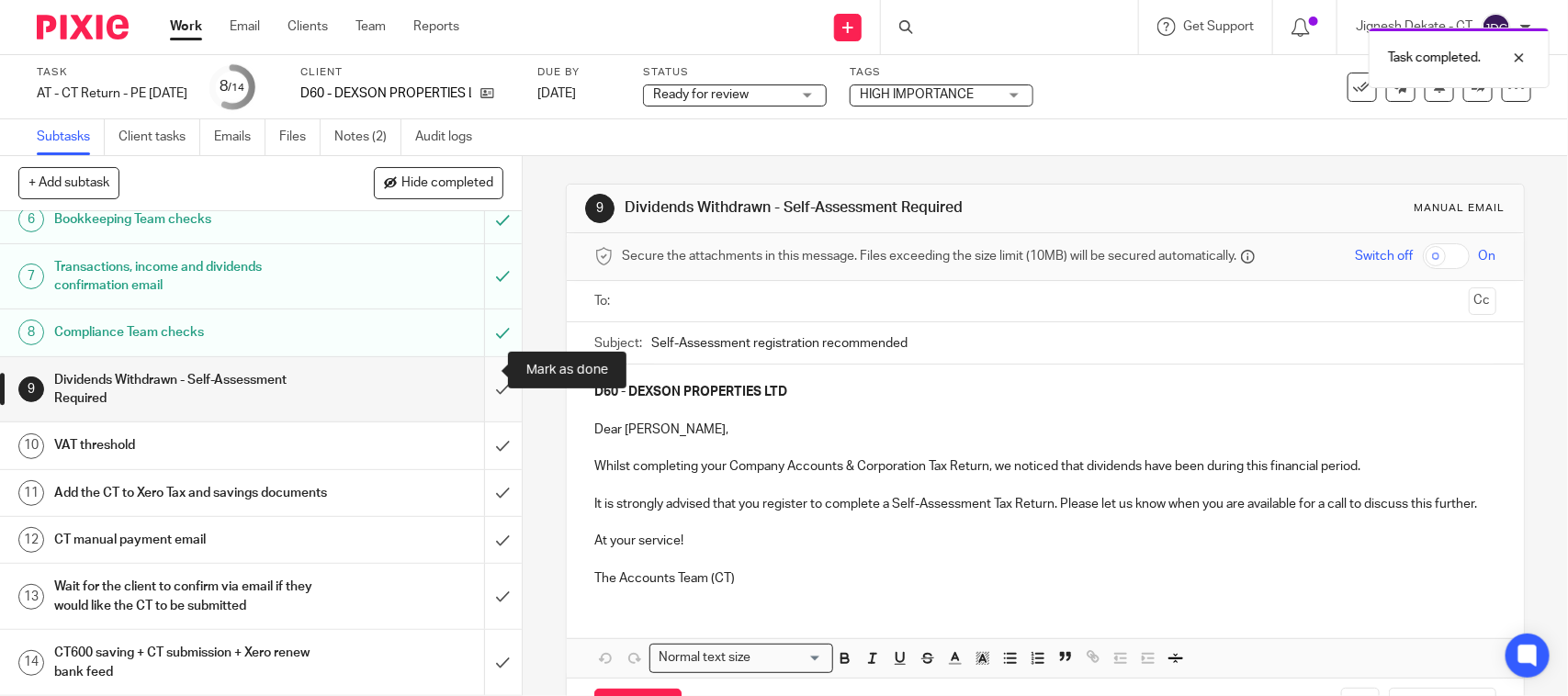
click at [480, 365] on input "submit" at bounding box center [260, 390] width 522 height 65
click at [468, 424] on input "submit" at bounding box center [260, 446] width 522 height 46
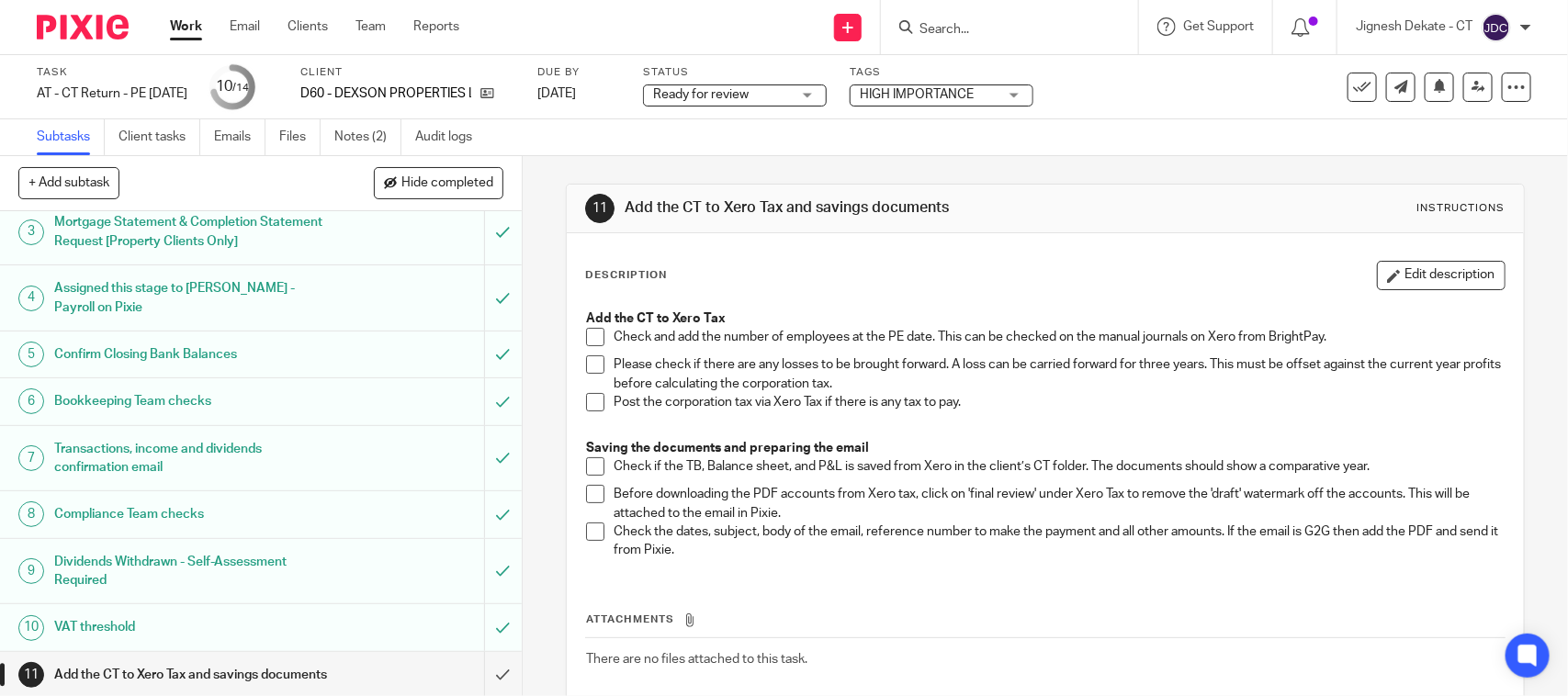
scroll to position [345, 0]
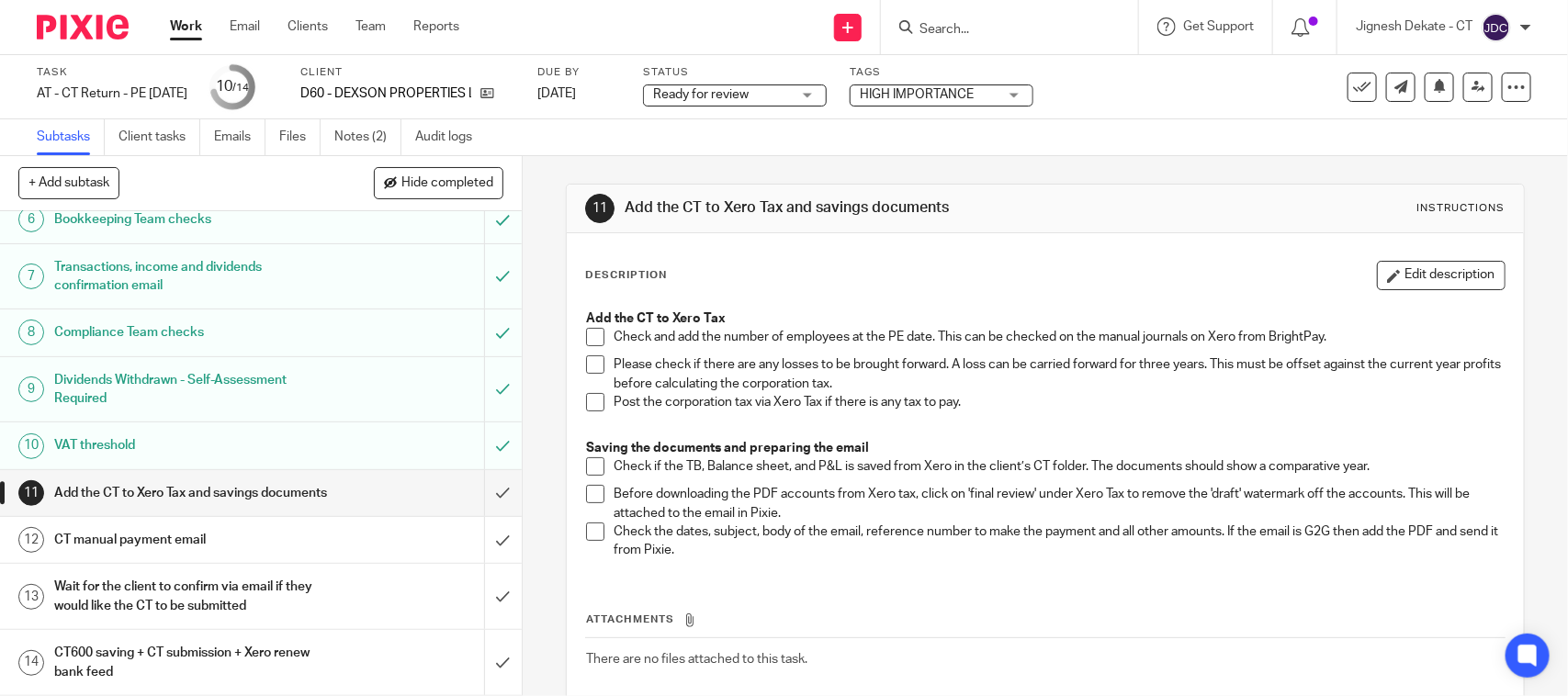
click at [588, 342] on span at bounding box center [595, 337] width 19 height 19
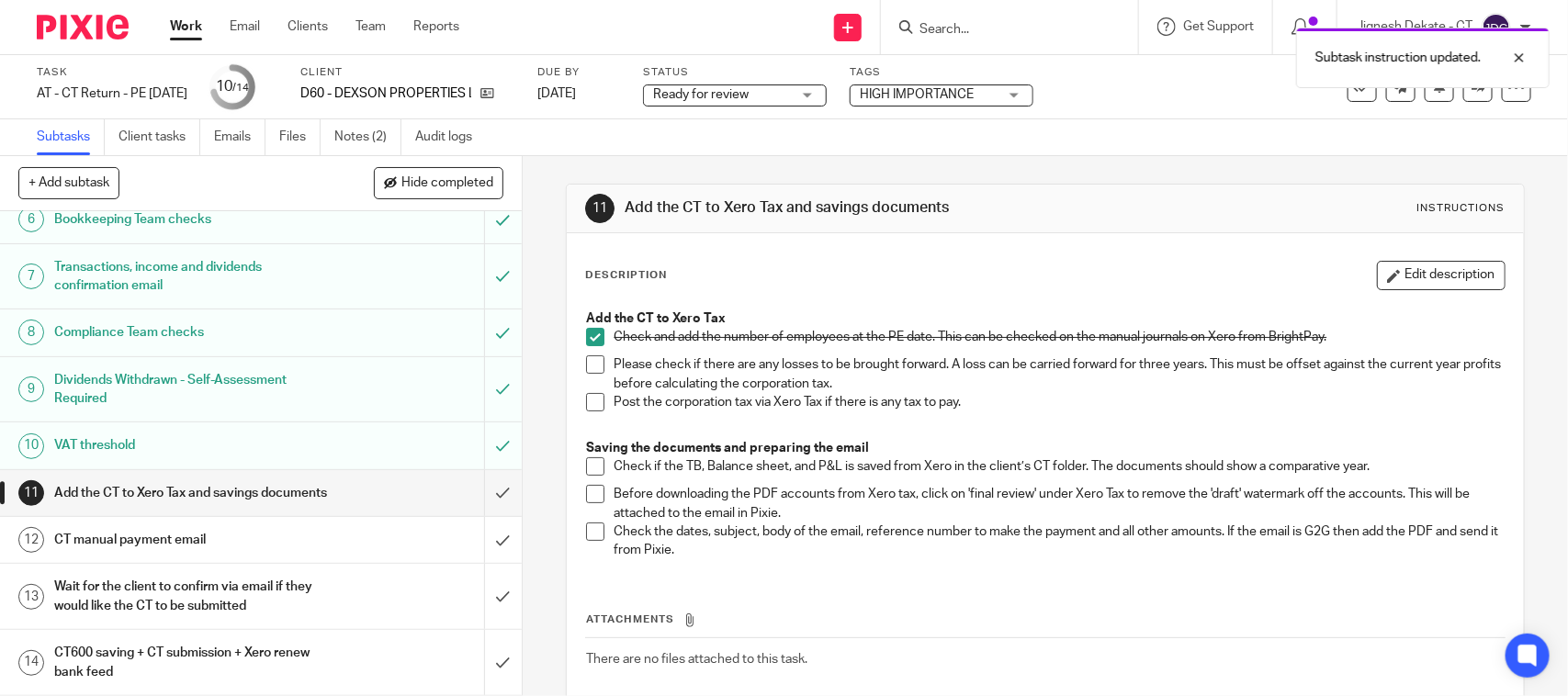
click at [586, 368] on span at bounding box center [595, 364] width 19 height 19
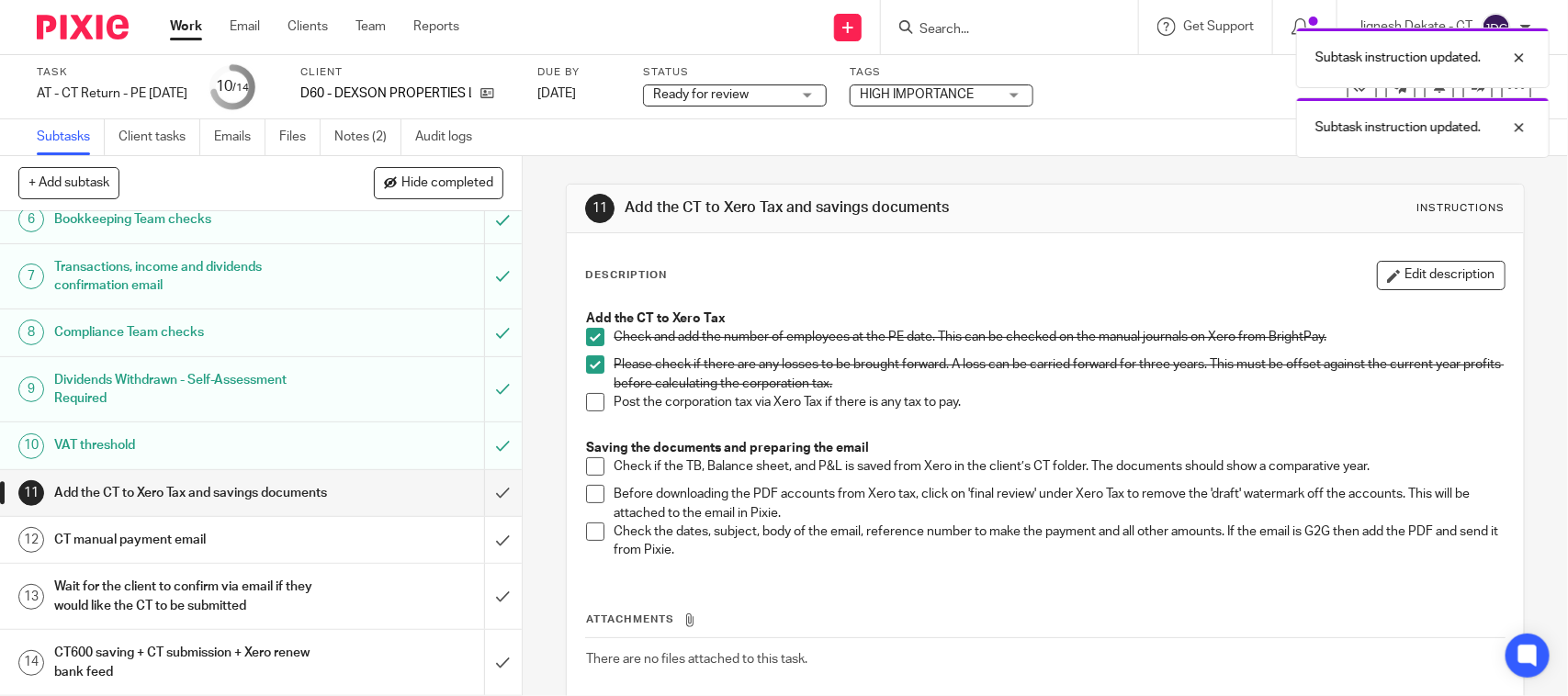
click at [588, 393] on span at bounding box center [595, 402] width 19 height 19
click at [586, 463] on span at bounding box center [595, 466] width 19 height 19
click at [586, 494] on span at bounding box center [595, 494] width 19 height 19
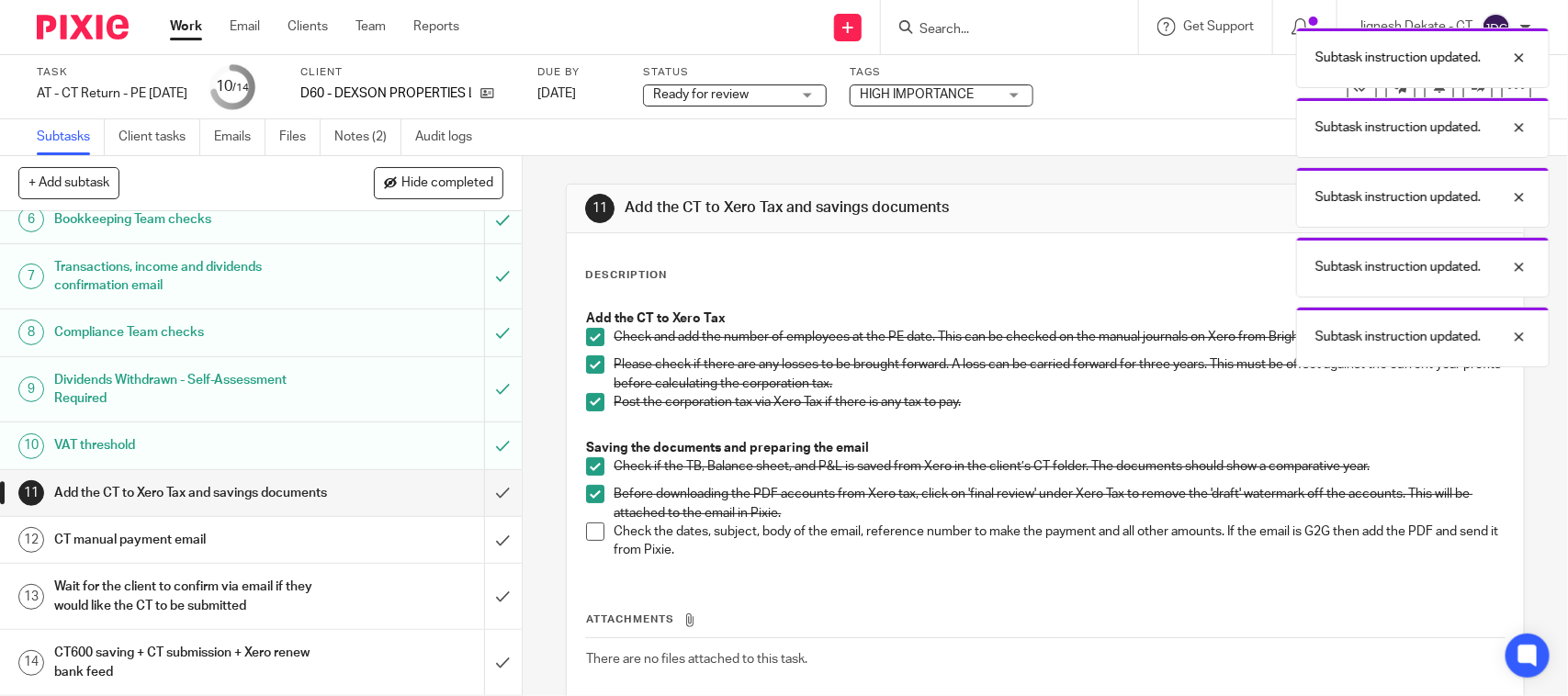
click at [588, 534] on span at bounding box center [595, 532] width 19 height 19
click at [476, 487] on input "submit" at bounding box center [260, 493] width 522 height 46
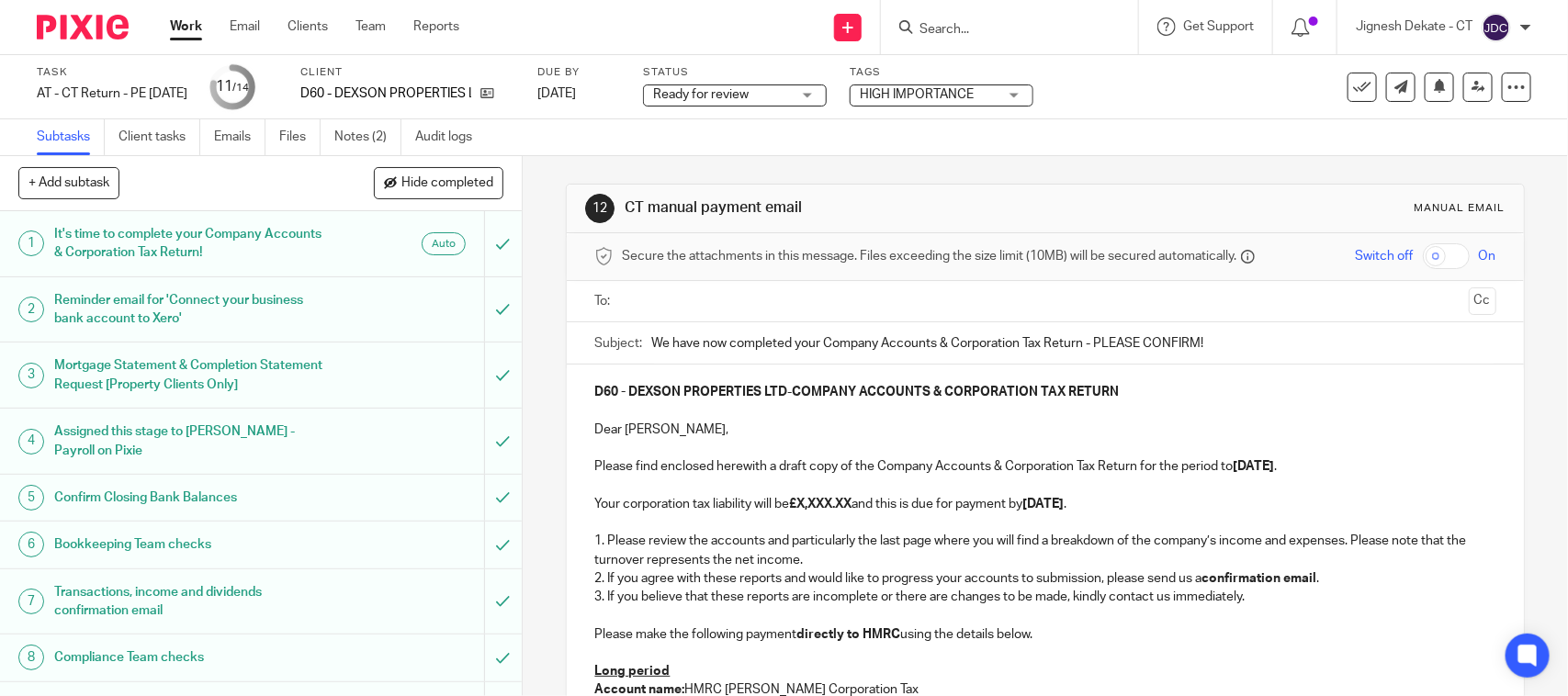
click at [800, 506] on strong "£X,XXX.XX" at bounding box center [820, 504] width 62 height 13
click at [851, 510] on strong "£X,XXX.XX" at bounding box center [820, 504] width 62 height 13
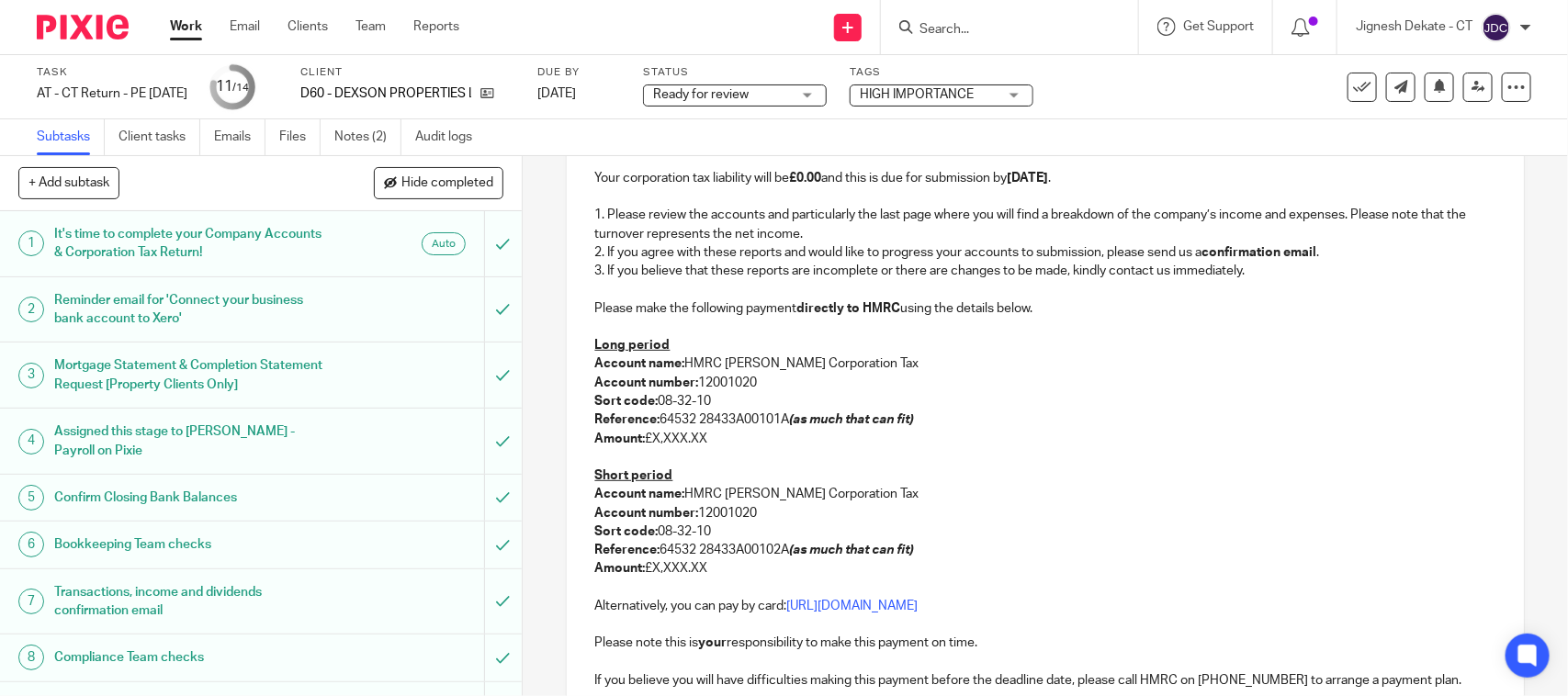
scroll to position [345, 0]
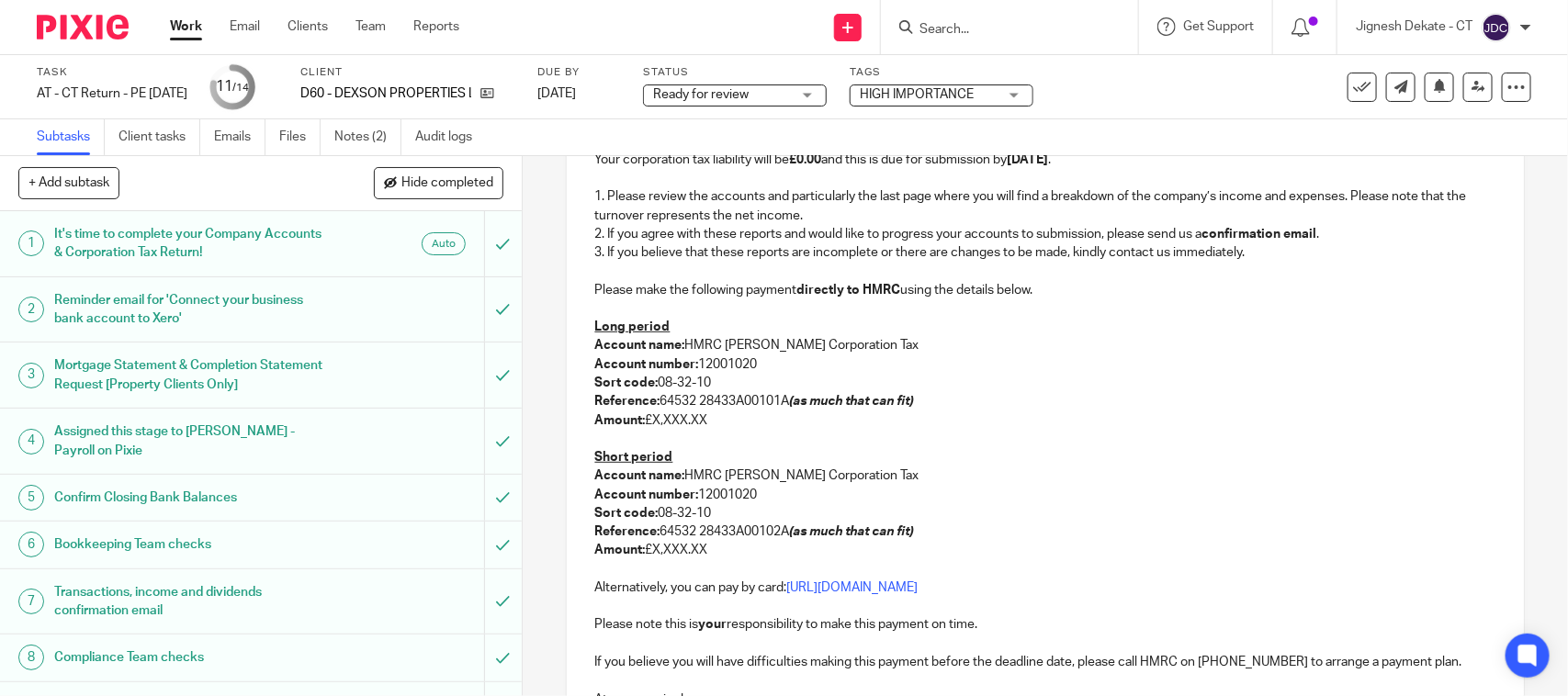
click at [723, 558] on p "Amount: £X,XXX.XX" at bounding box center [1044, 549] width 901 height 19
click at [686, 271] on p at bounding box center [1044, 270] width 901 height 19
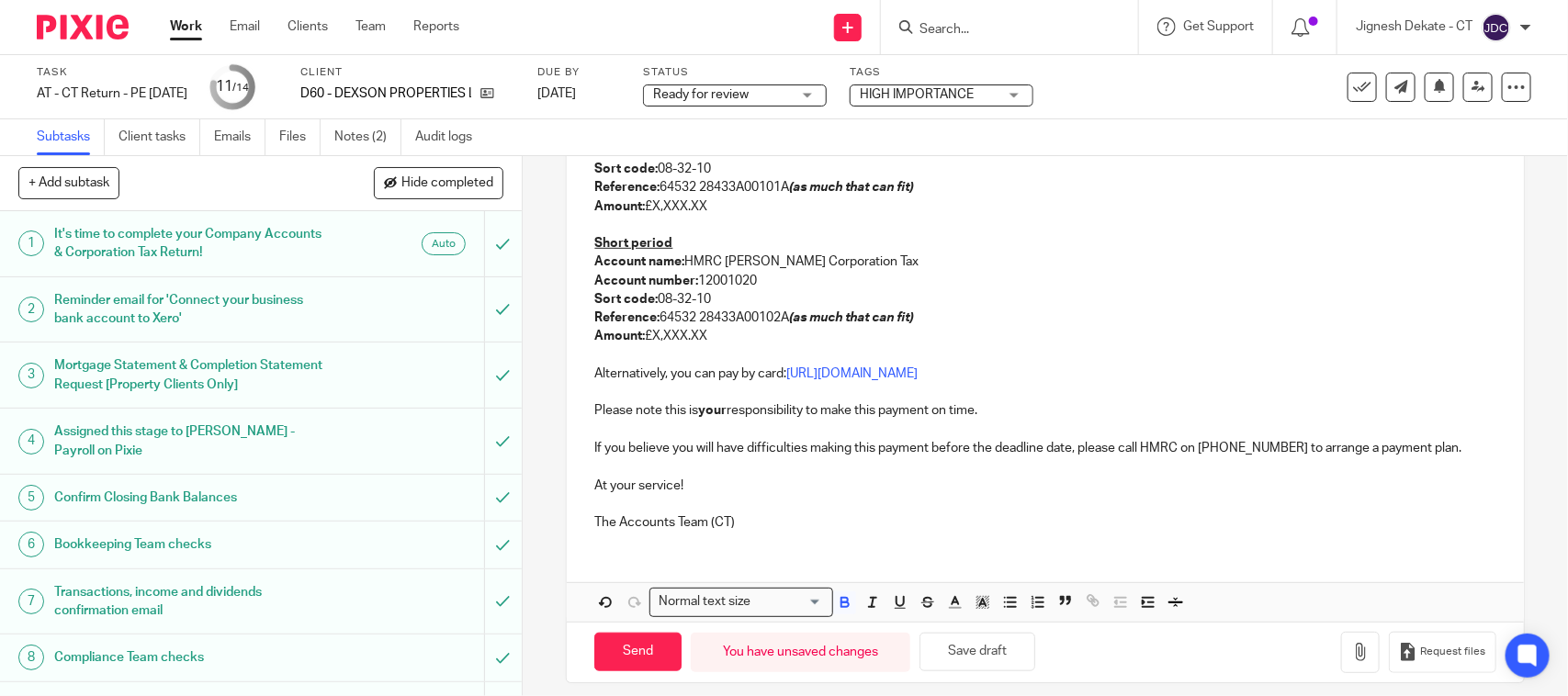
scroll to position [575, 0]
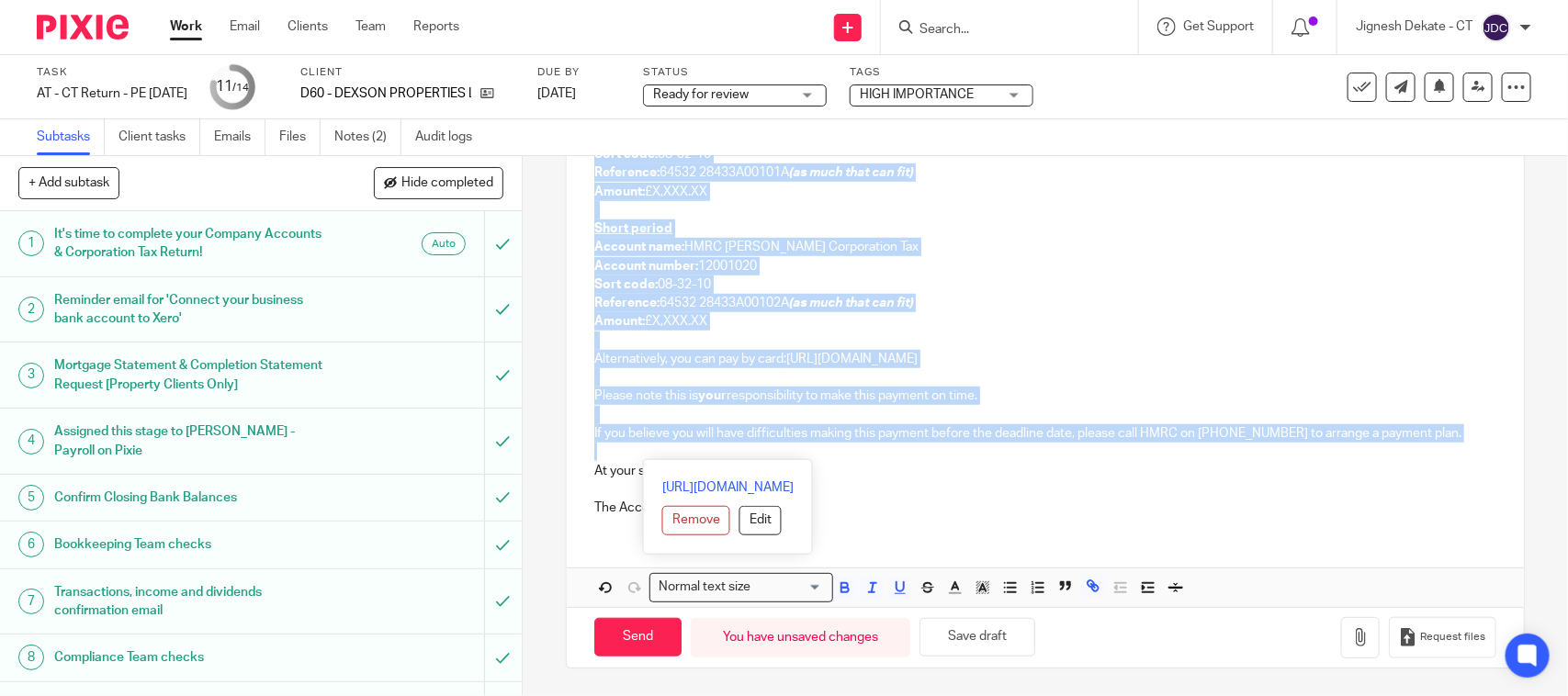
click at [663, 447] on p at bounding box center [1044, 451] width 901 height 19
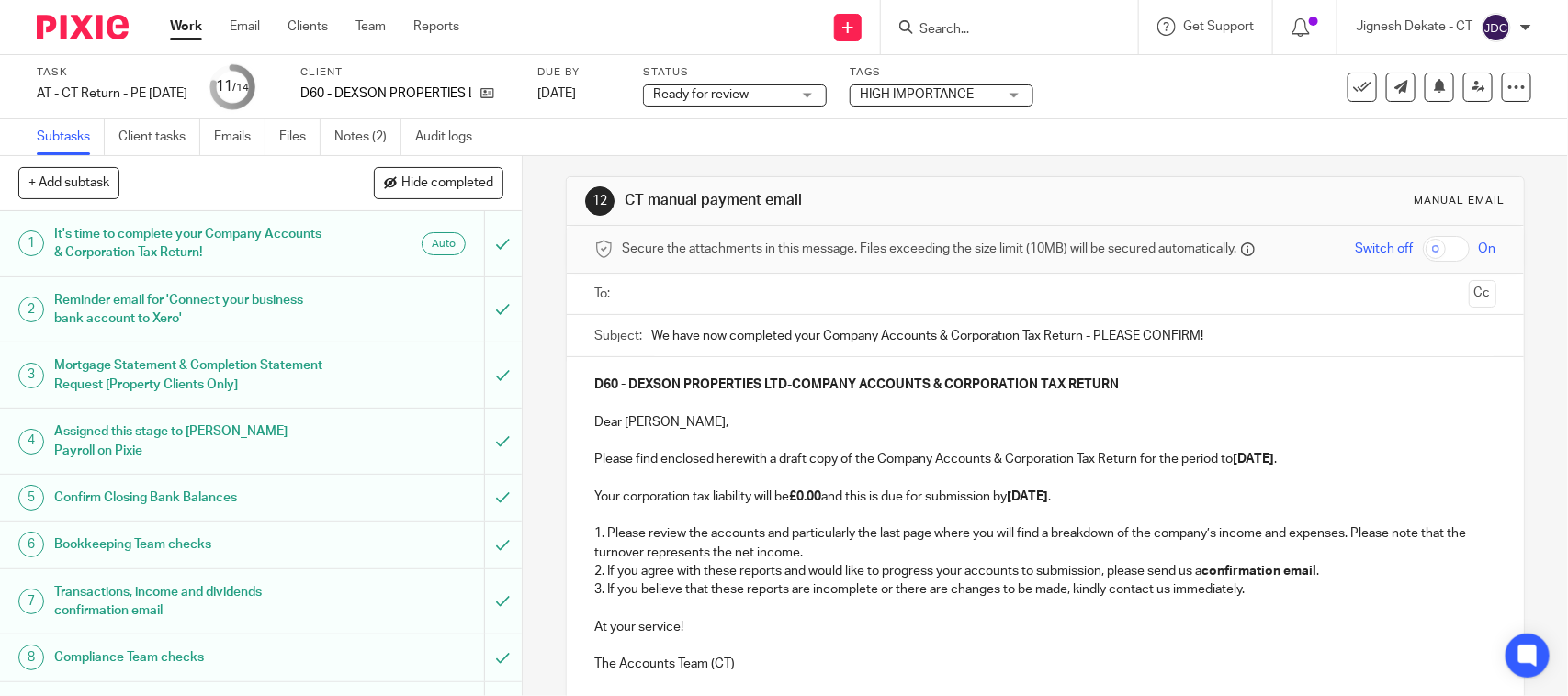
scroll to position [0, 0]
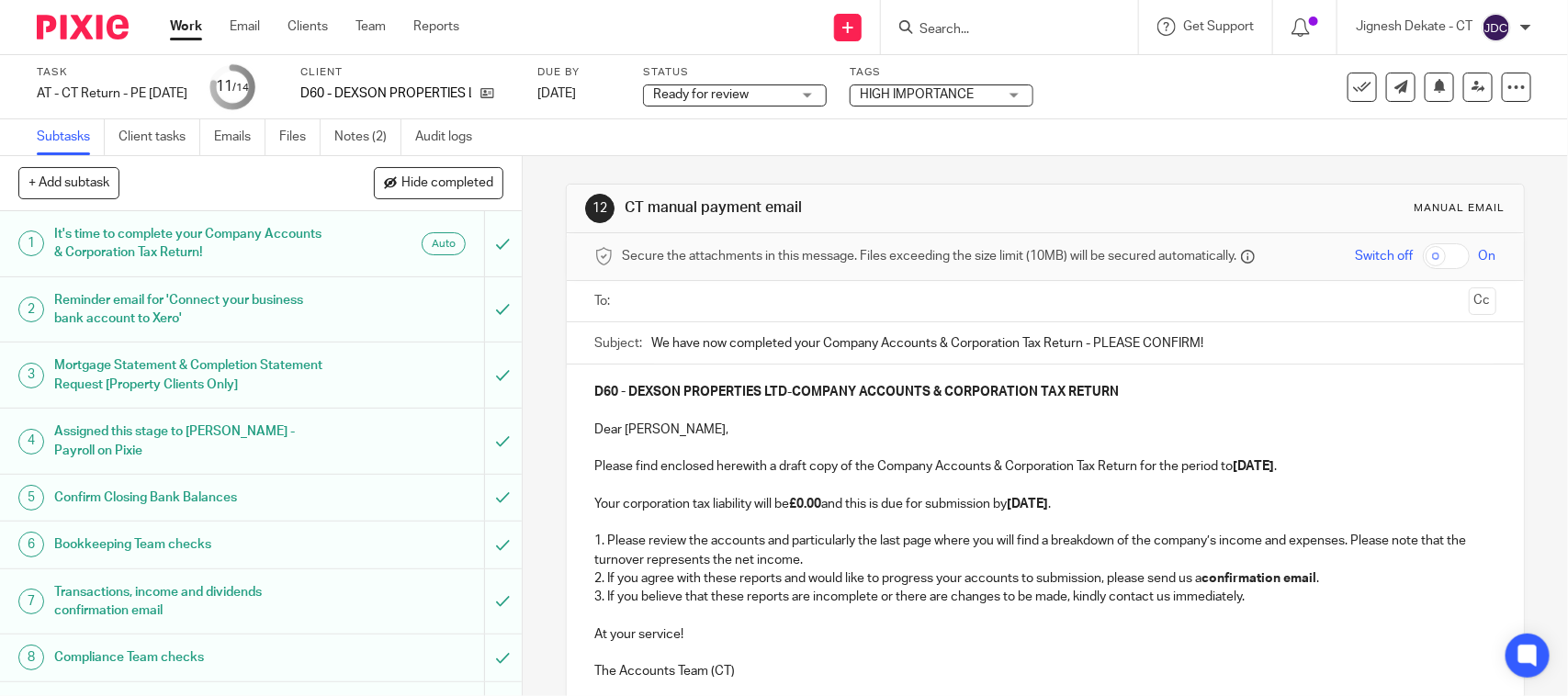
click at [657, 297] on input "text" at bounding box center [1044, 301] width 833 height 21
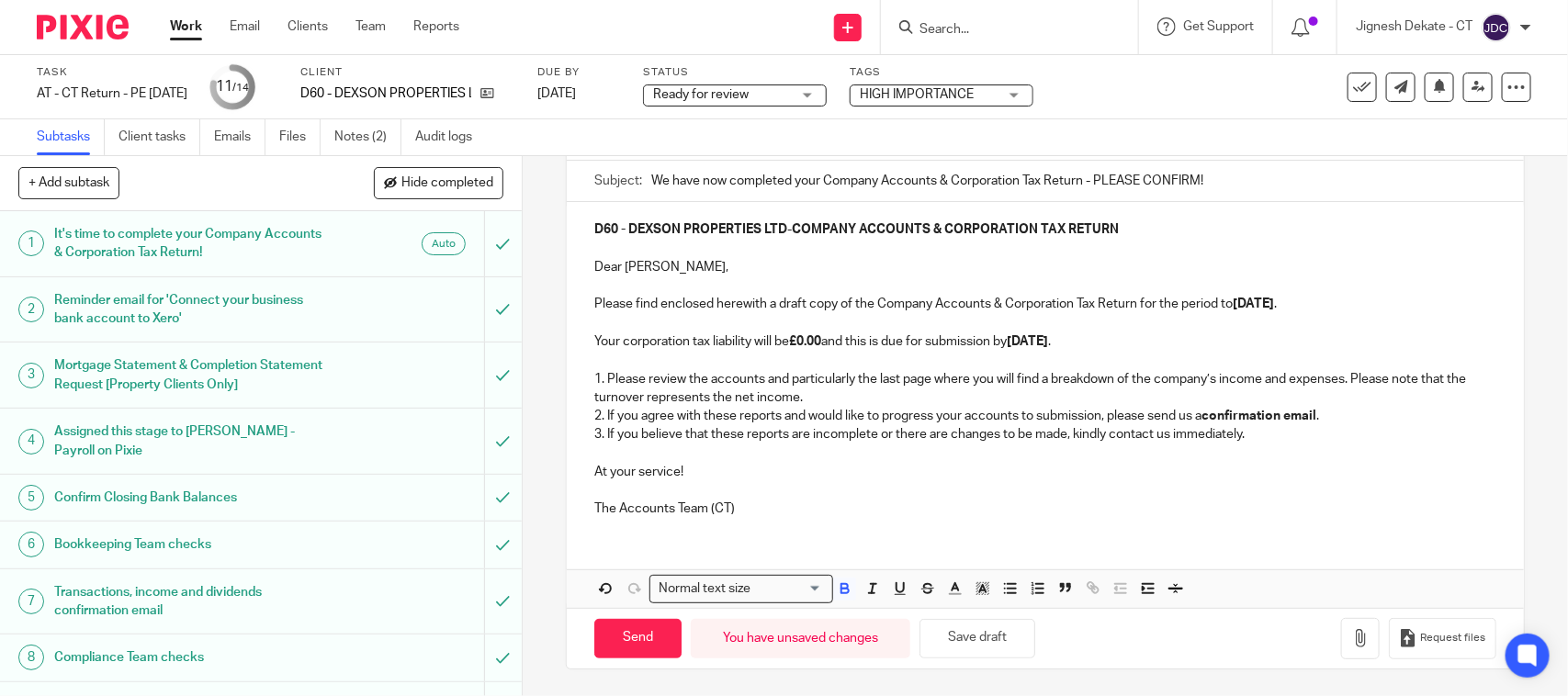
scroll to position [230, 0]
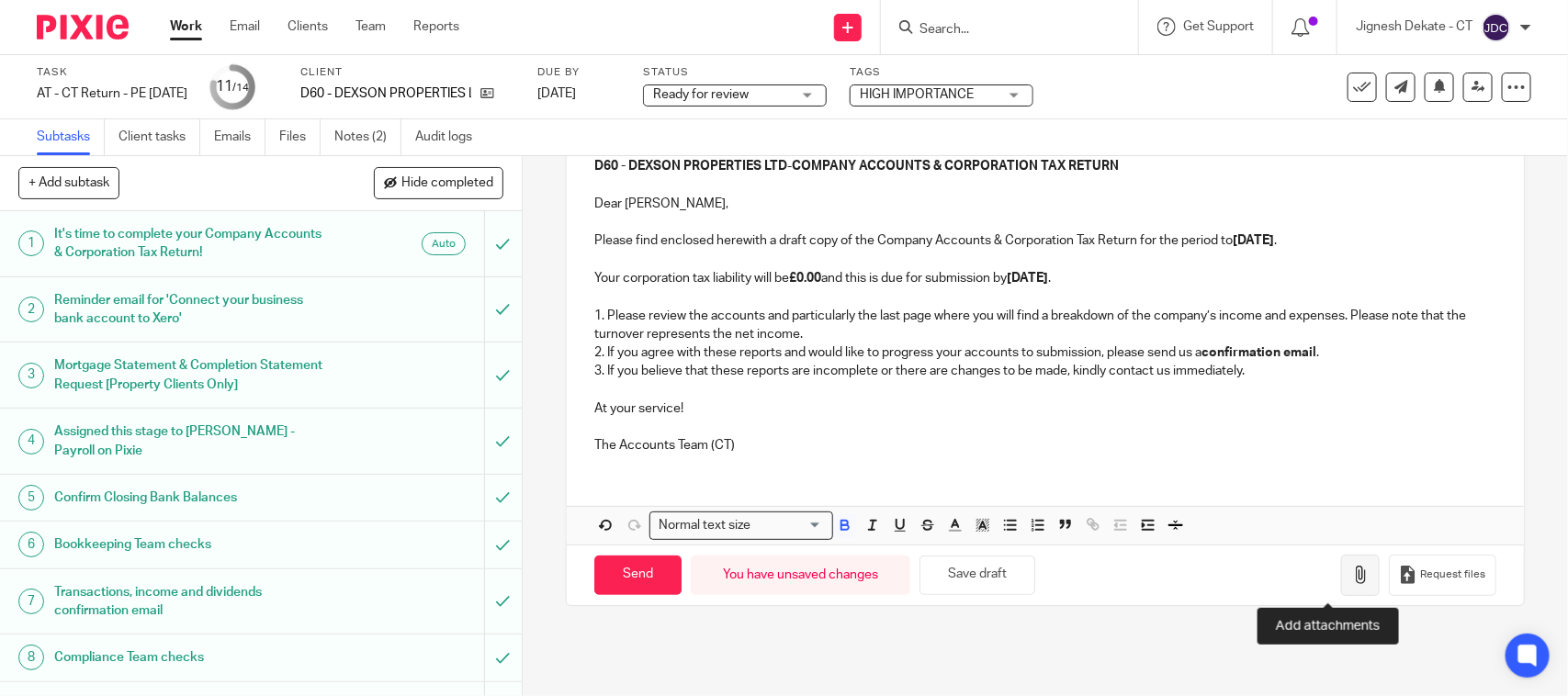
click at [1351, 575] on icon "button" at bounding box center [1360, 574] width 19 height 19
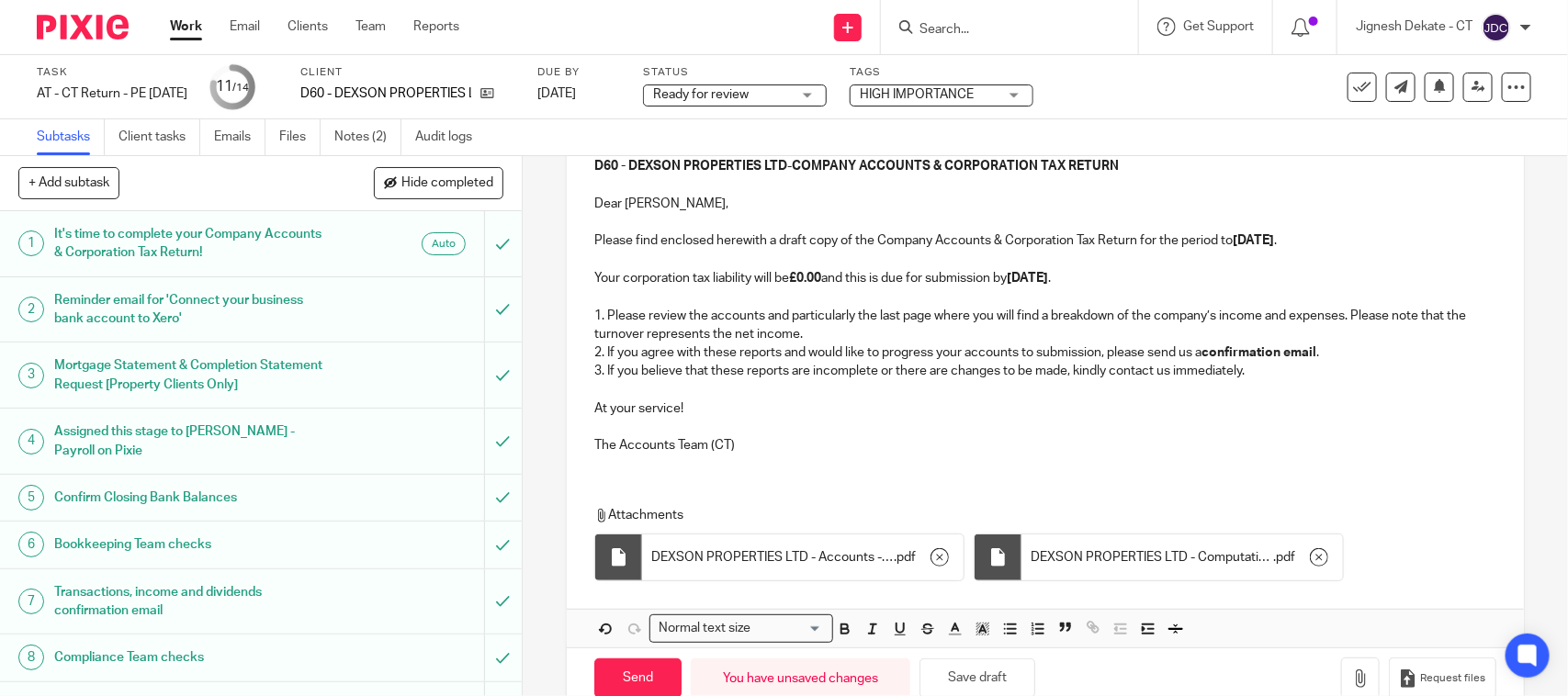
click at [930, 437] on p at bounding box center [1044, 427] width 901 height 19
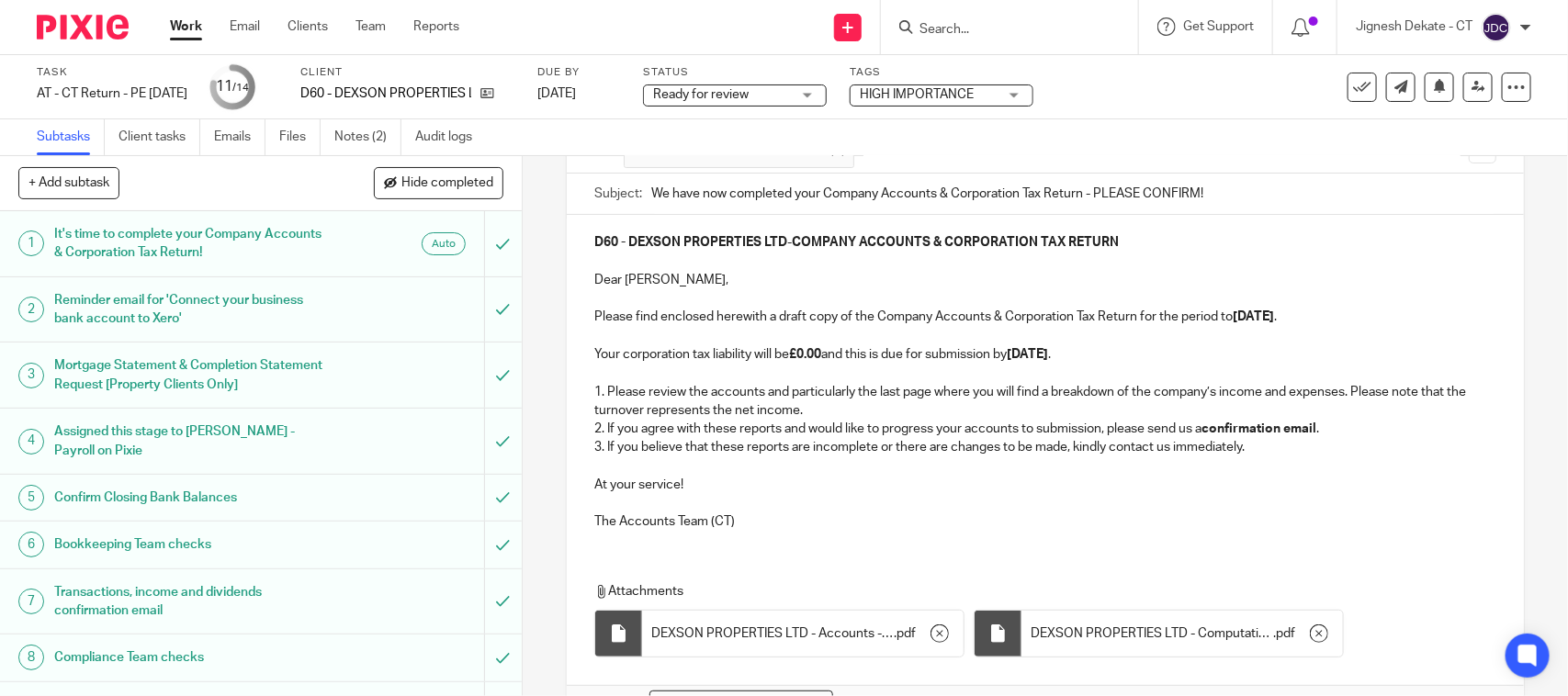
scroll to position [115, 0]
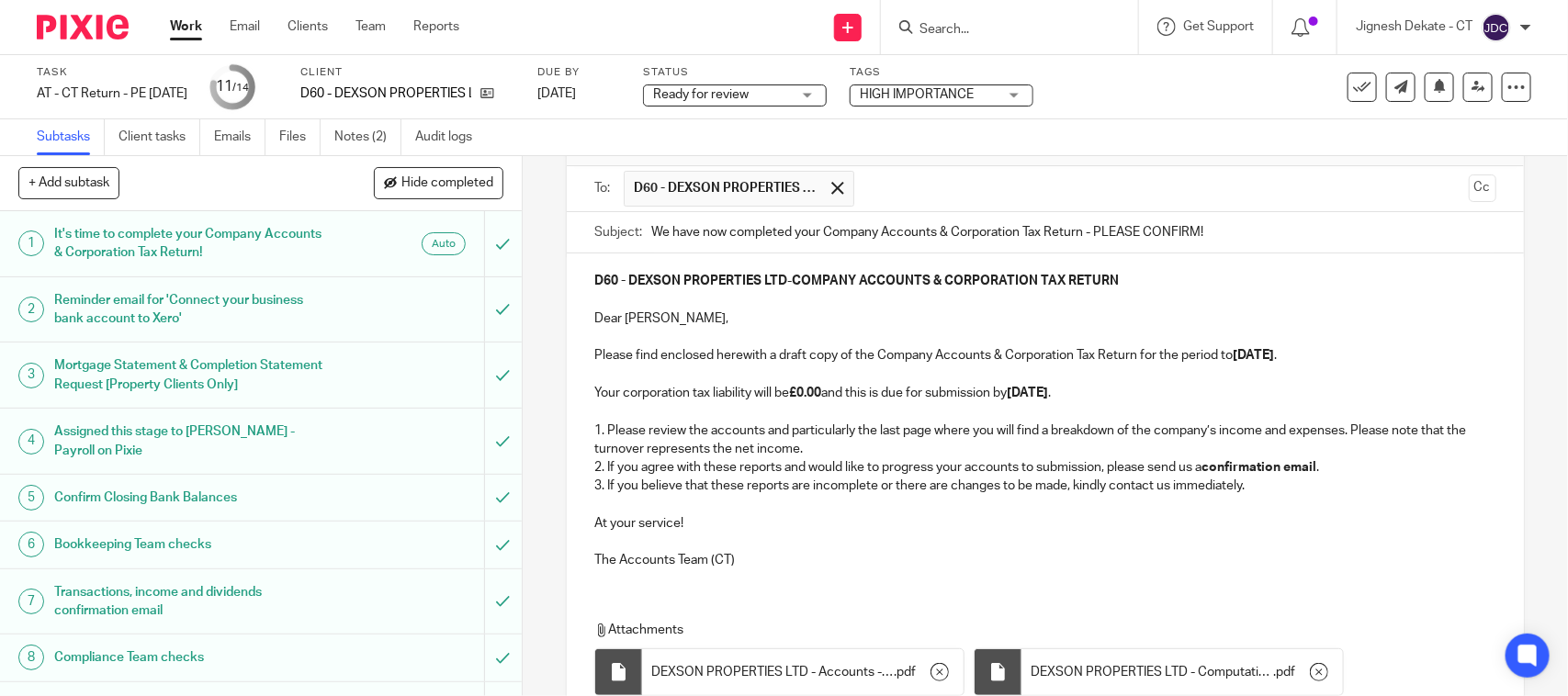
click at [681, 419] on p at bounding box center [1044, 411] width 901 height 19
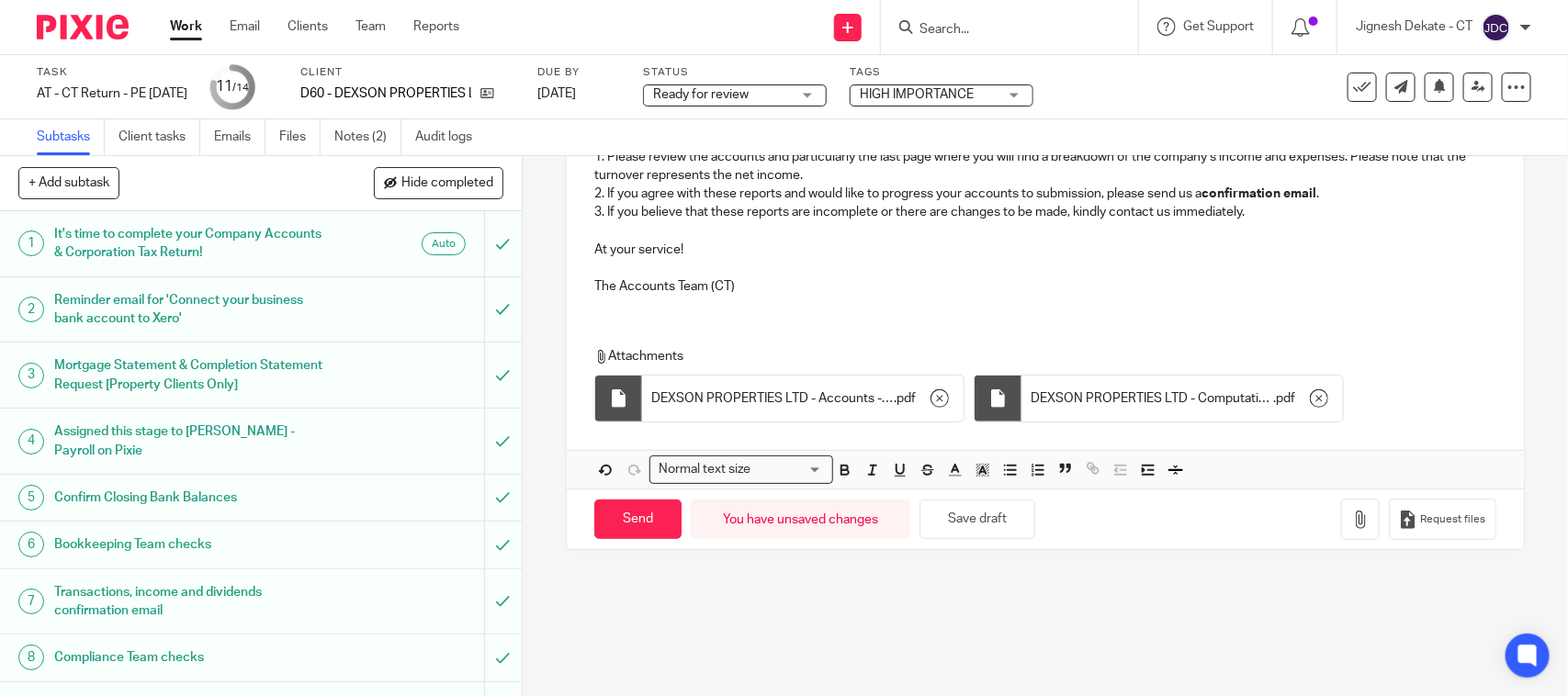
scroll to position [413, 0]
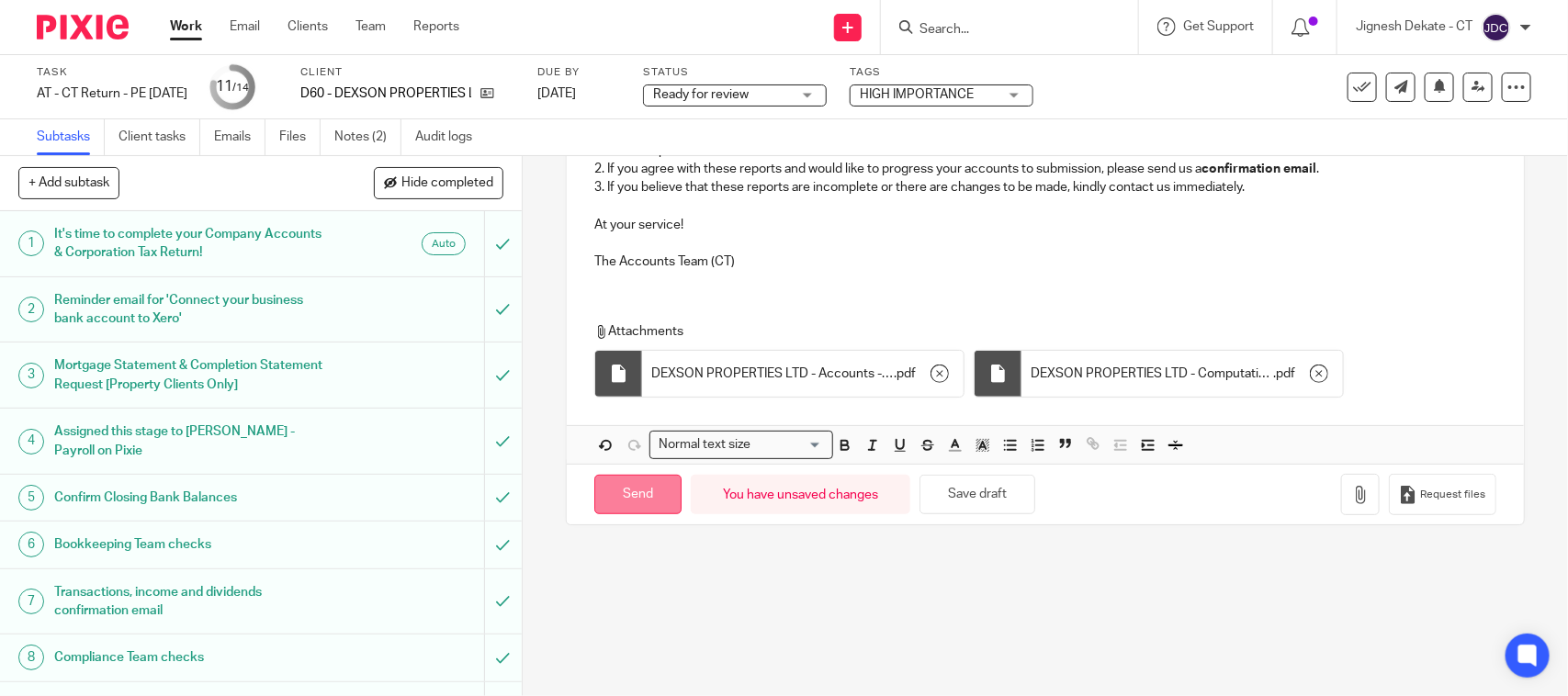
click at [626, 502] on input "Send" at bounding box center [637, 495] width 87 height 40
click at [739, 95] on span "Ready for review" at bounding box center [701, 94] width 95 height 13
type input "Sent"
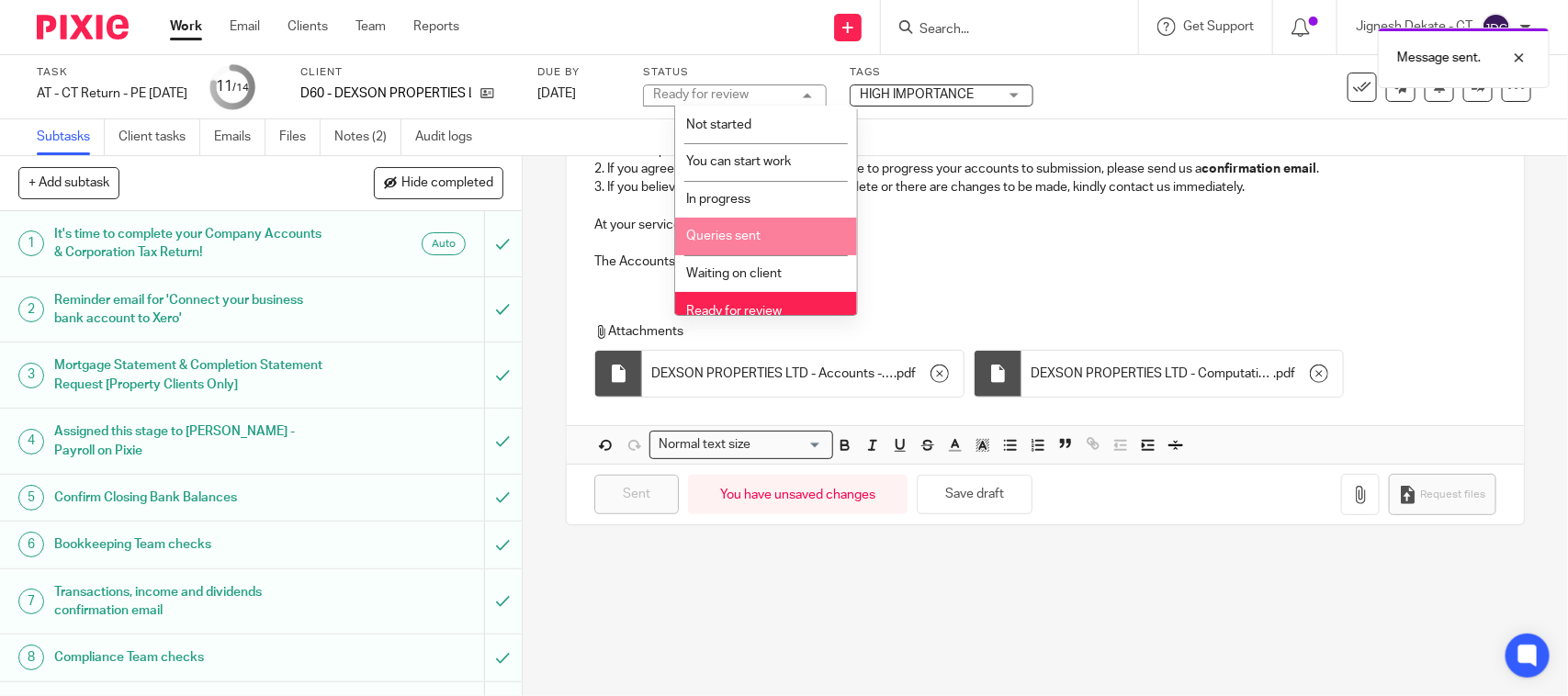
scroll to position [87, 0]
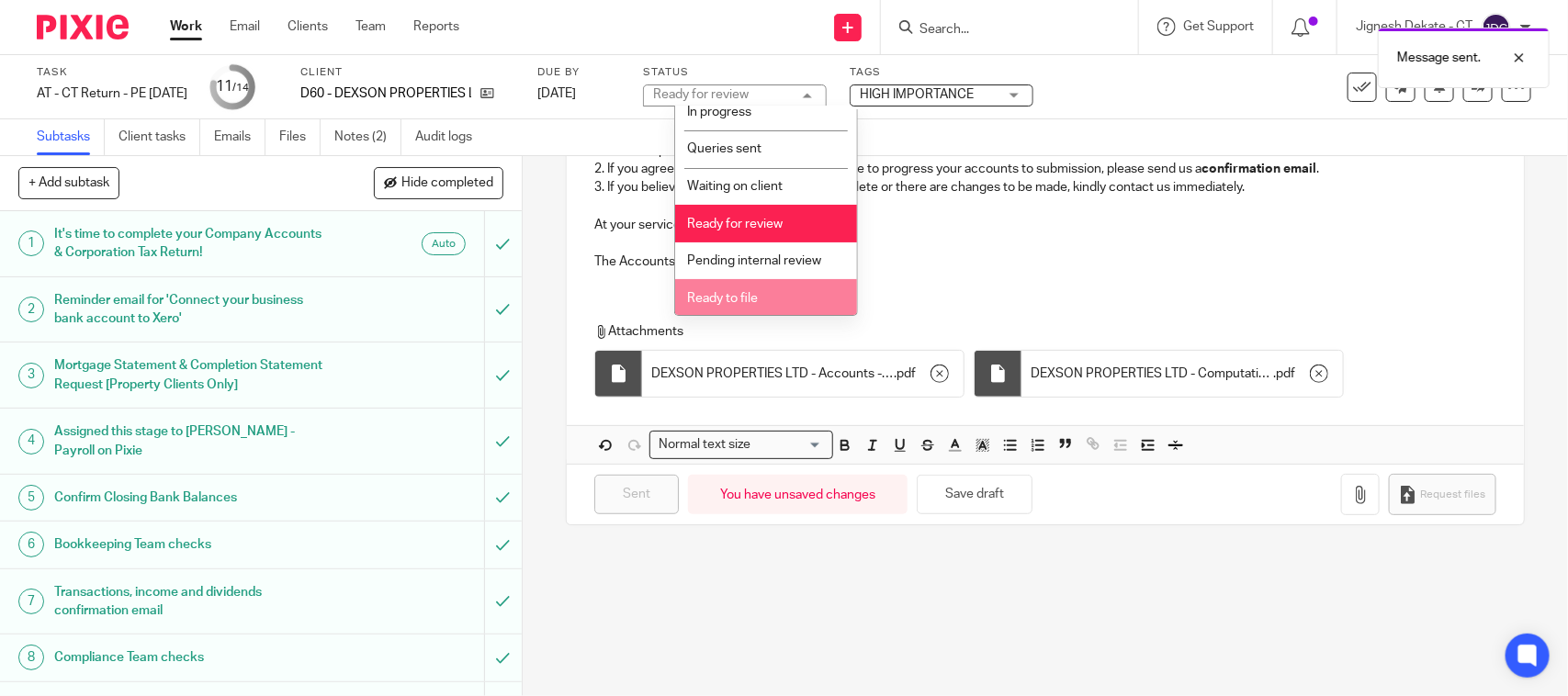
click at [736, 292] on span "Ready to file" at bounding box center [722, 298] width 70 height 13
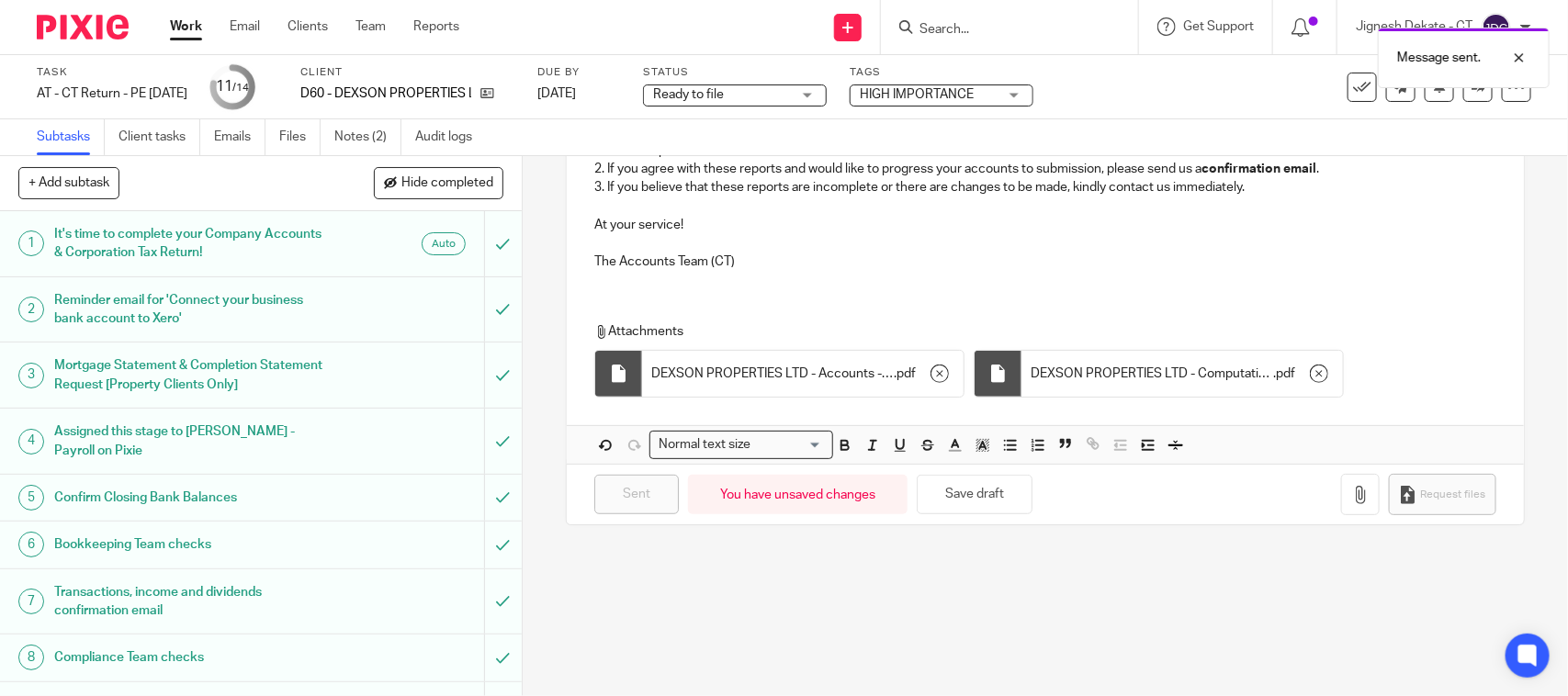
scroll to position [347, 0]
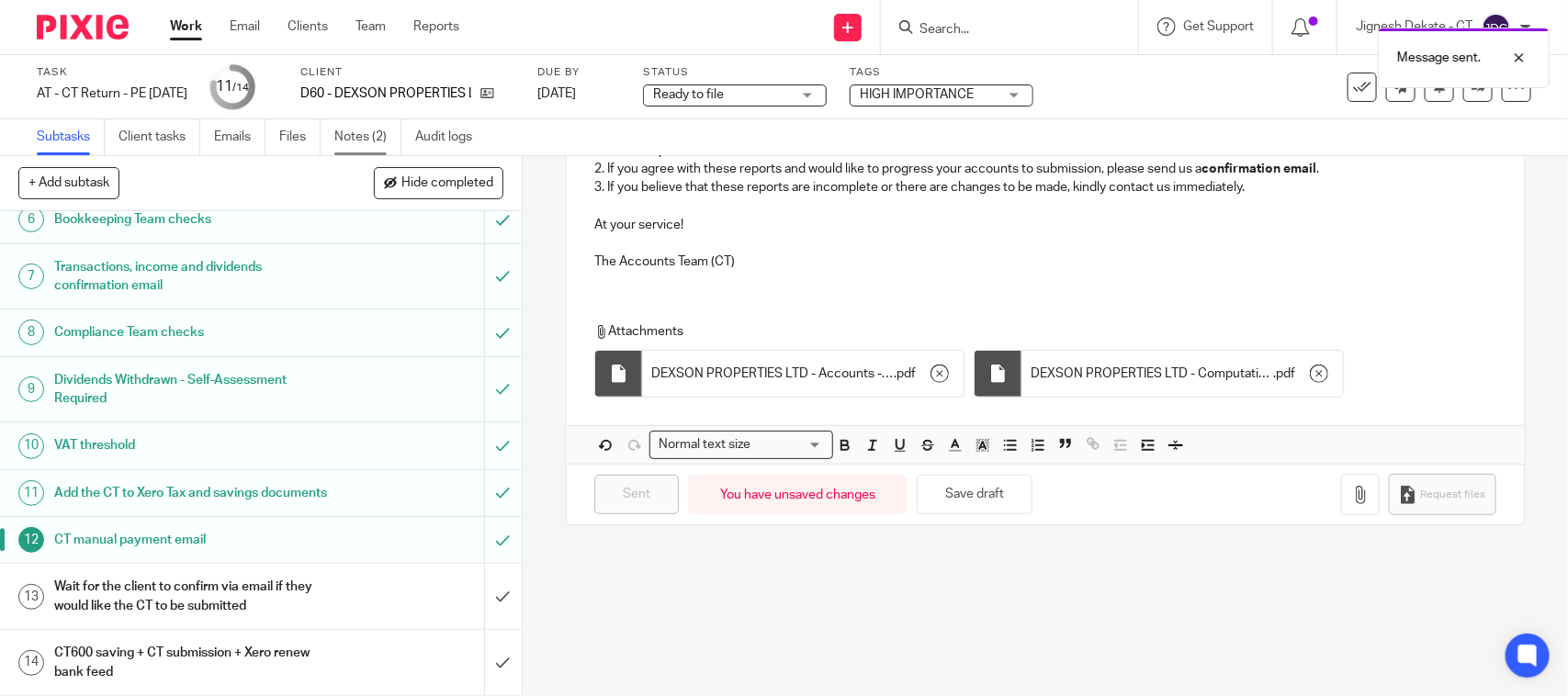
click at [374, 139] on link "Notes (2)" at bounding box center [368, 138] width 67 height 36
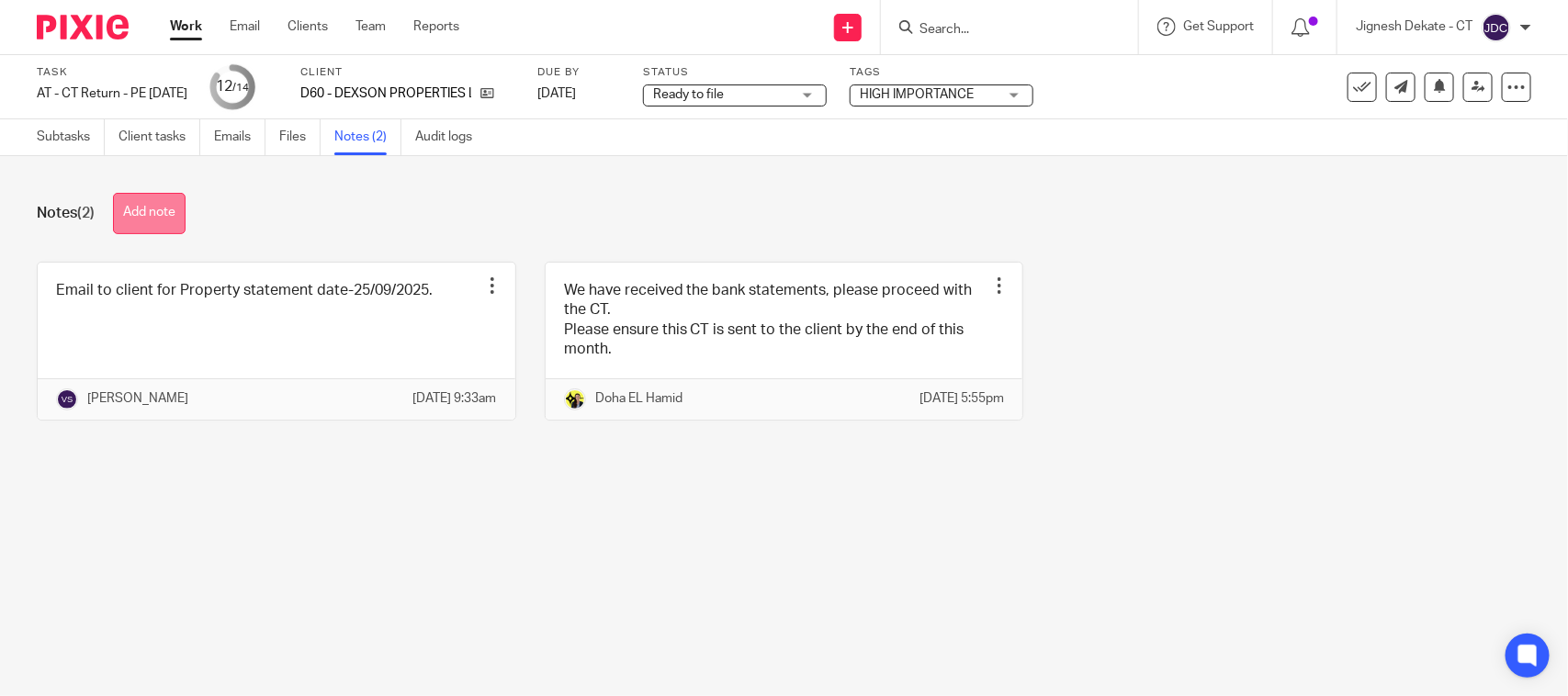
click at [161, 208] on button "Add note" at bounding box center [148, 214] width 72 height 42
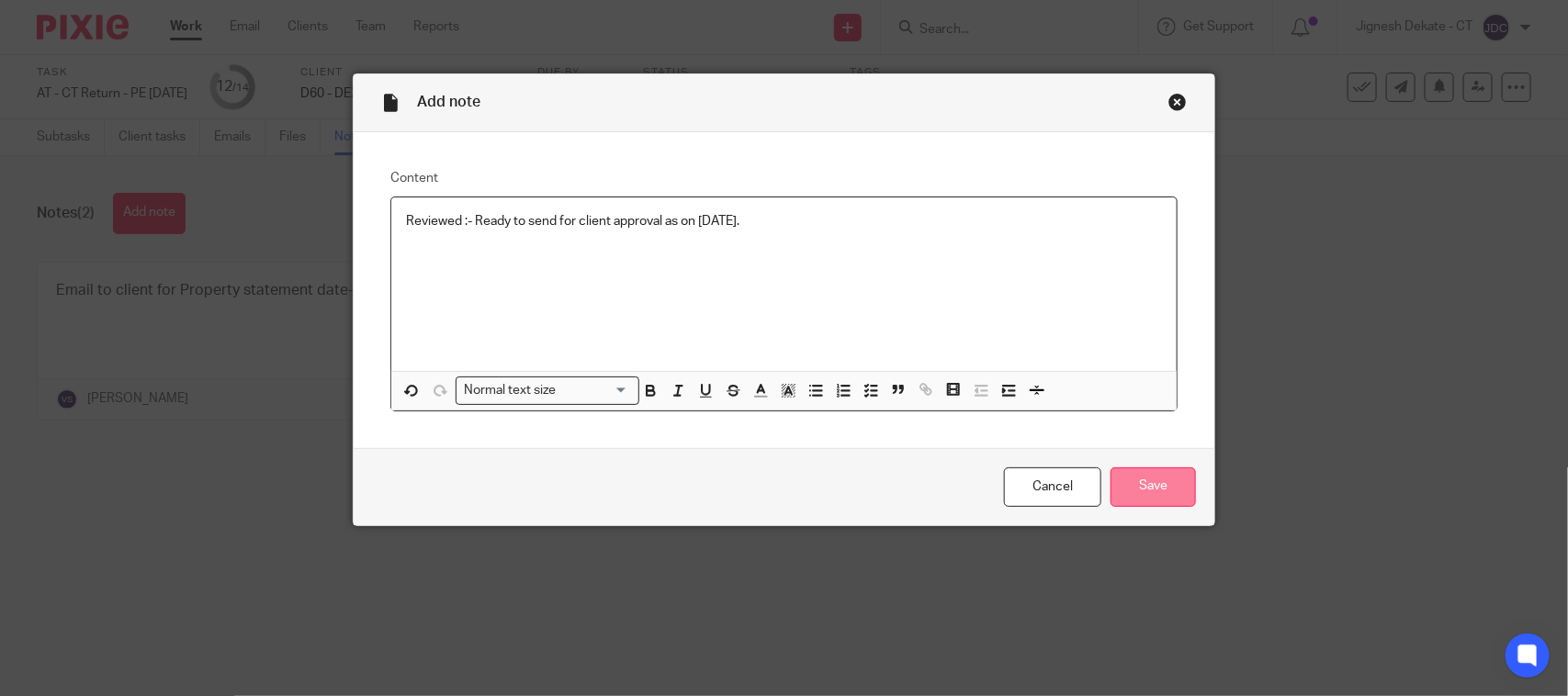
click at [1134, 480] on input "Save" at bounding box center [1153, 487] width 85 height 40
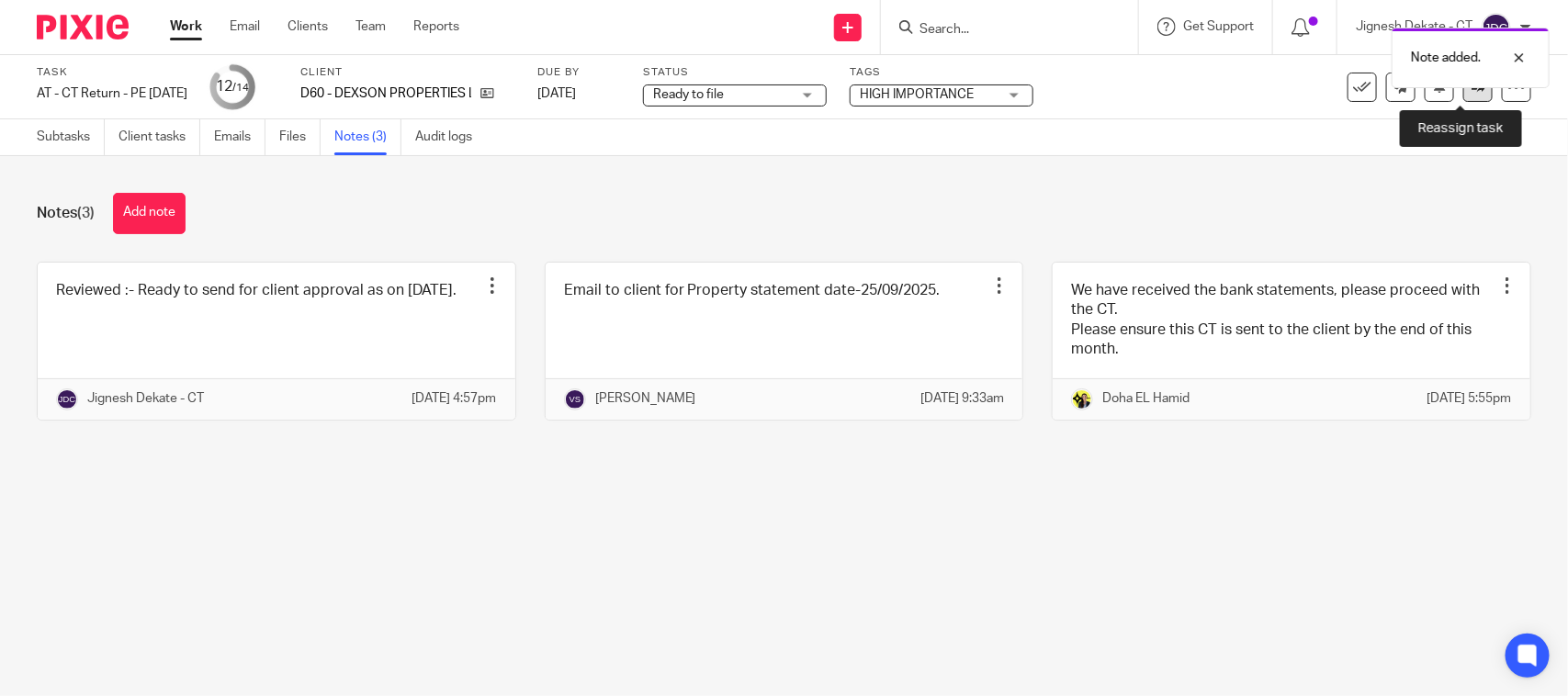
click at [1470, 90] on link at bounding box center [1478, 87] width 30 height 30
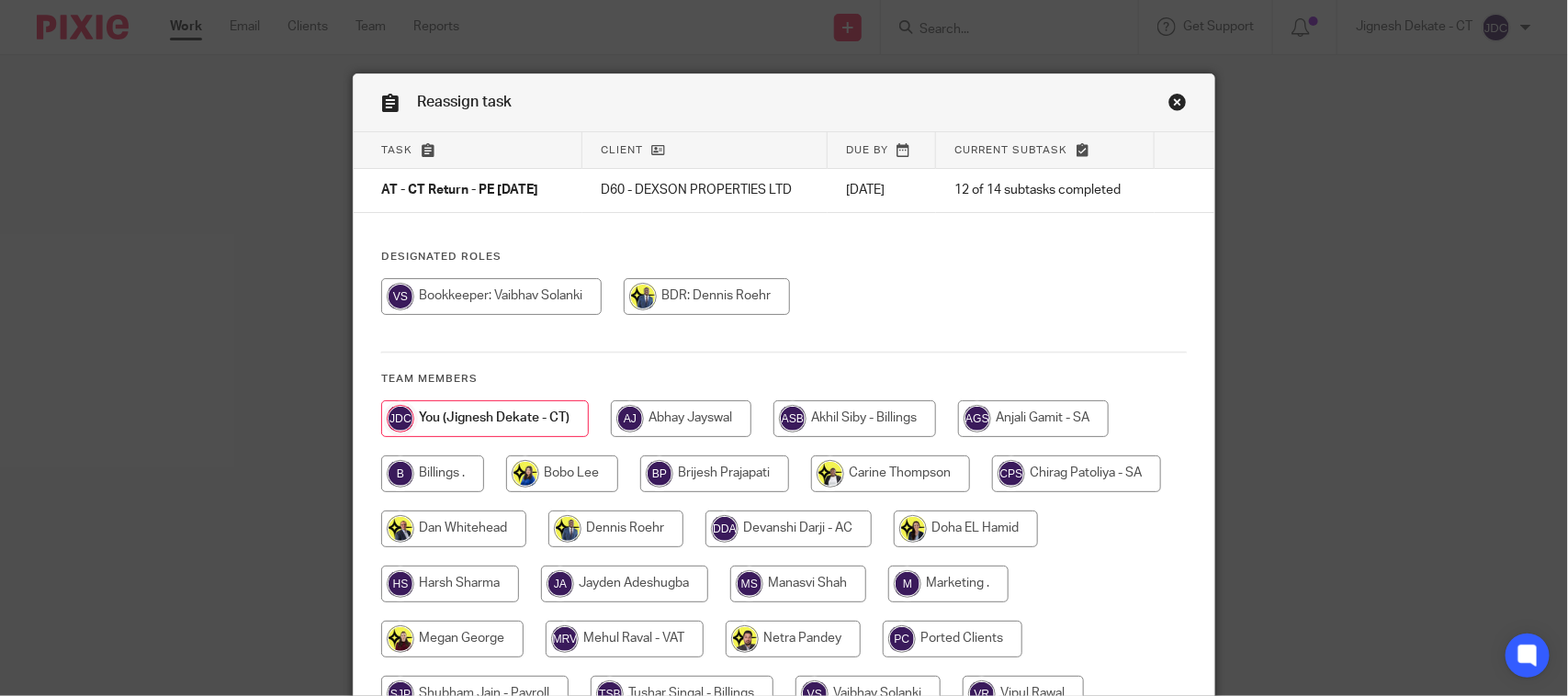
click at [425, 471] on input "radio" at bounding box center [433, 473] width 103 height 37
radio input "true"
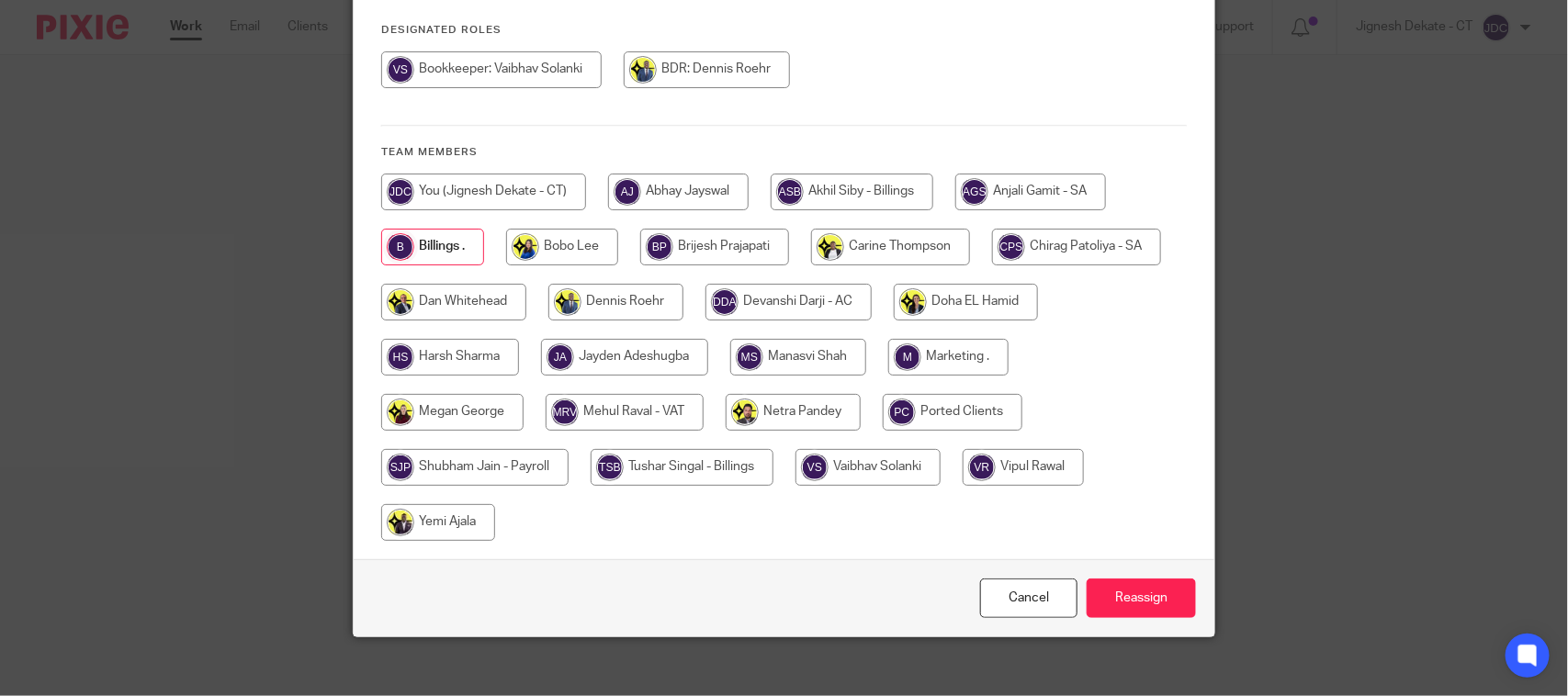
scroll to position [242, 0]
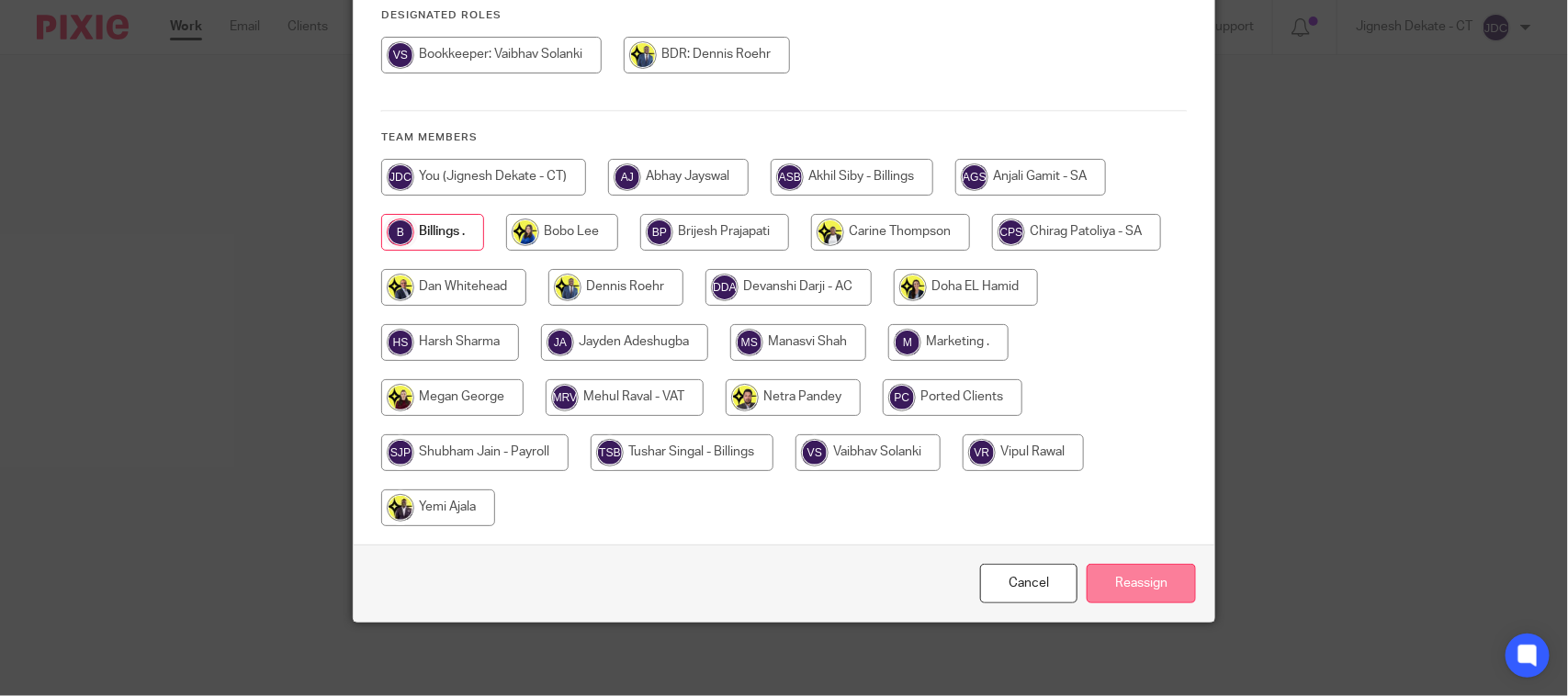
click at [1096, 576] on input "Reassign" at bounding box center [1140, 584] width 109 height 40
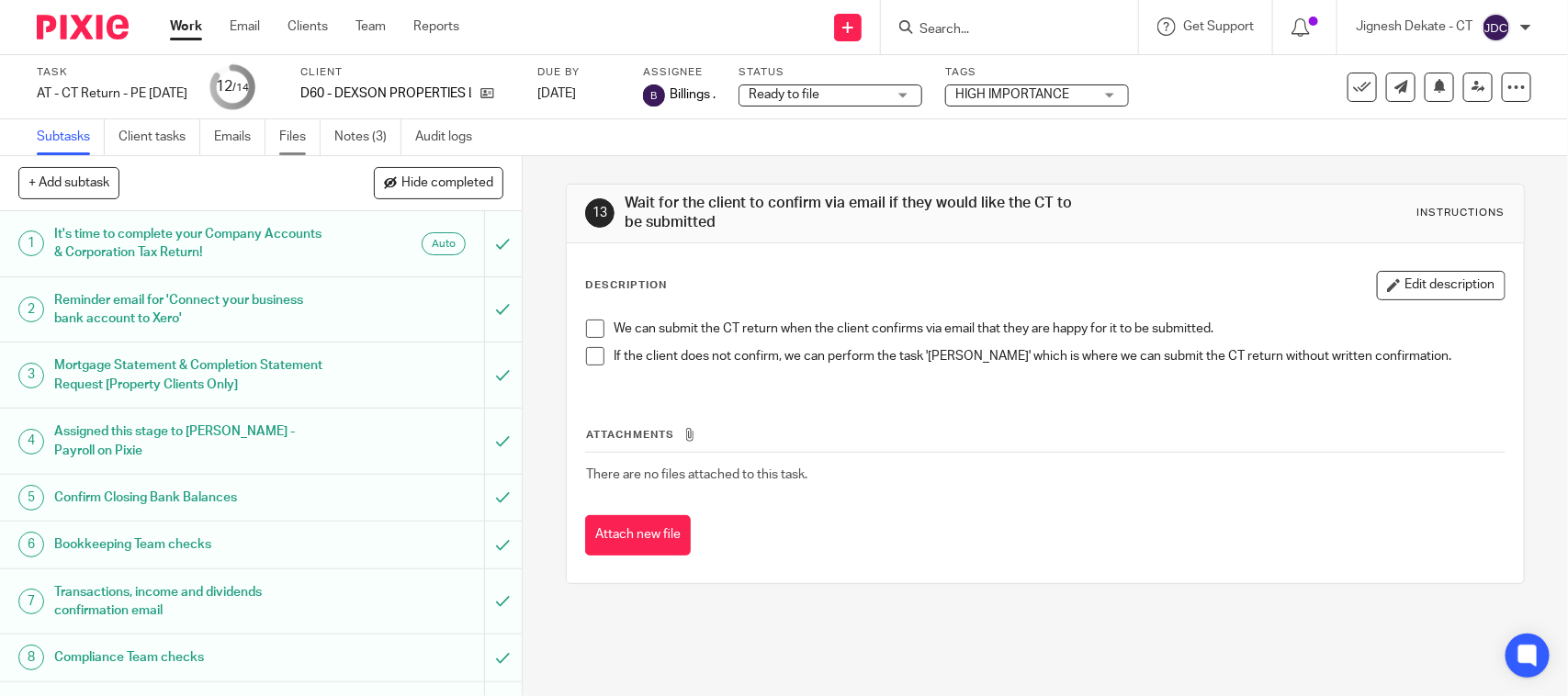
click at [299, 136] on link "Files" at bounding box center [300, 138] width 42 height 36
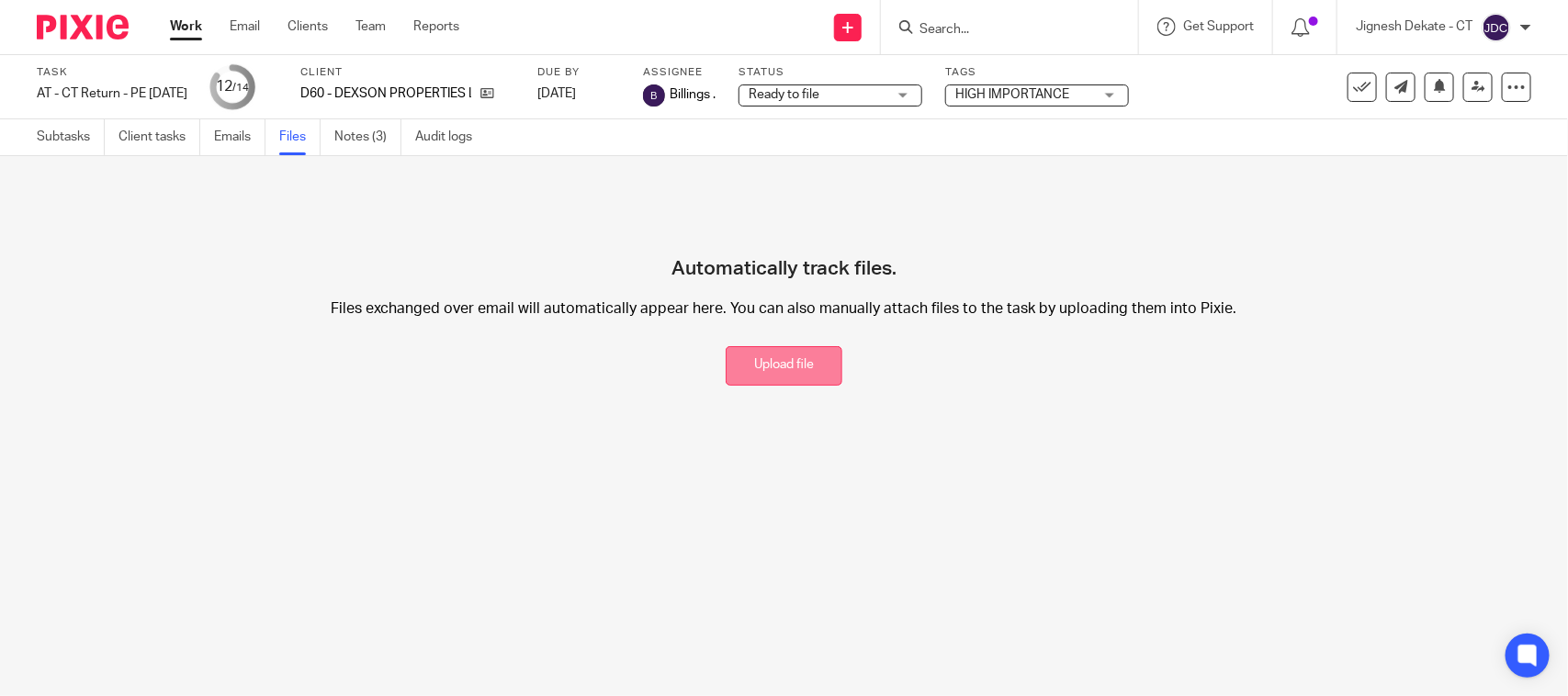
click at [767, 376] on button "Upload file" at bounding box center [784, 366] width 117 height 40
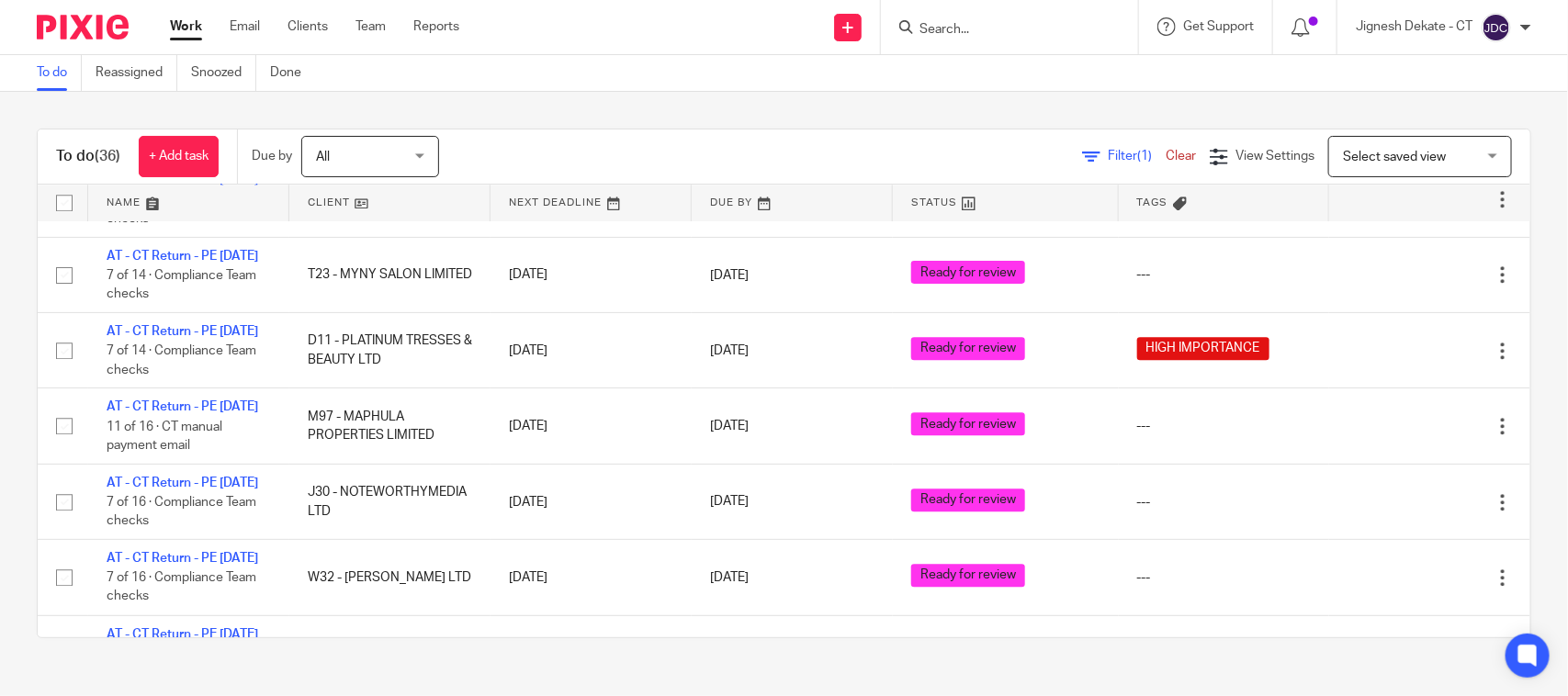
scroll to position [2066, 0]
